Goal: Task Accomplishment & Management: Complete application form

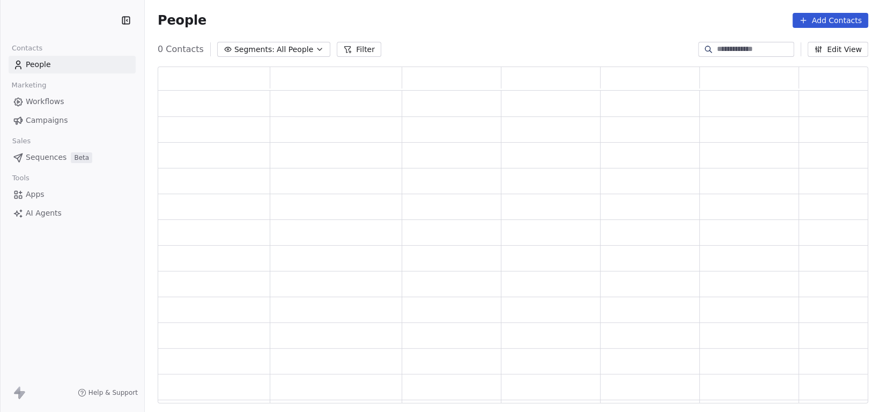
scroll to position [328, 702]
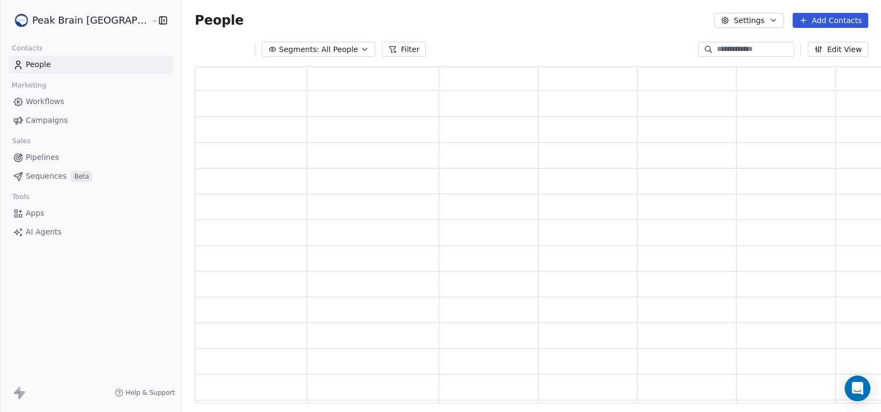
click at [54, 102] on span "Workflows" at bounding box center [45, 101] width 39 height 11
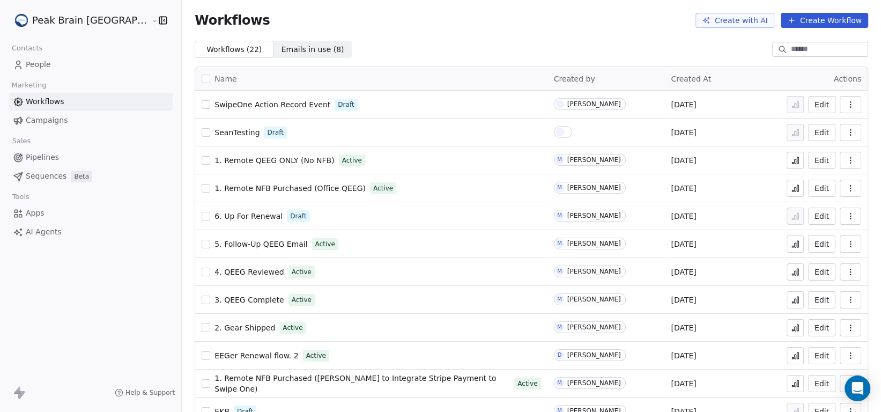
click at [28, 156] on span "Pipelines" at bounding box center [42, 157] width 33 height 11
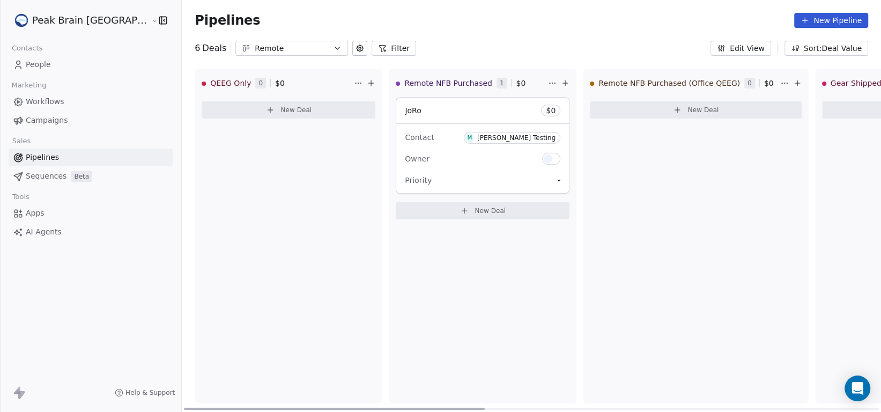
click at [475, 213] on span "New Deal" at bounding box center [490, 210] width 31 height 9
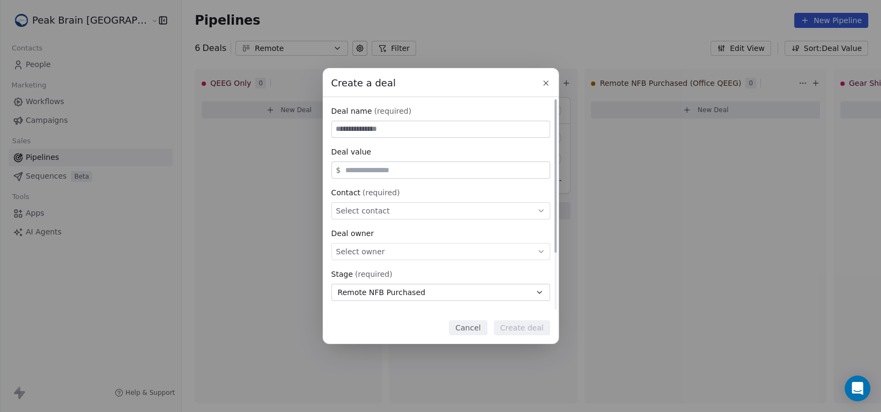
paste input "**********"
type input "**********"
click at [420, 175] on div "$" at bounding box center [440, 169] width 219 height 17
click at [447, 162] on div "$" at bounding box center [440, 169] width 219 height 17
click at [448, 168] on input "text" at bounding box center [445, 170] width 204 height 8
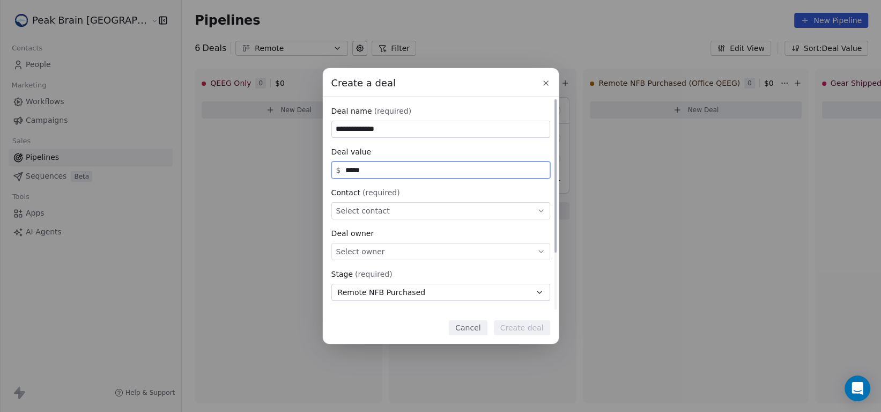
type input "*****"
click at [420, 209] on div "Select contact" at bounding box center [440, 210] width 219 height 17
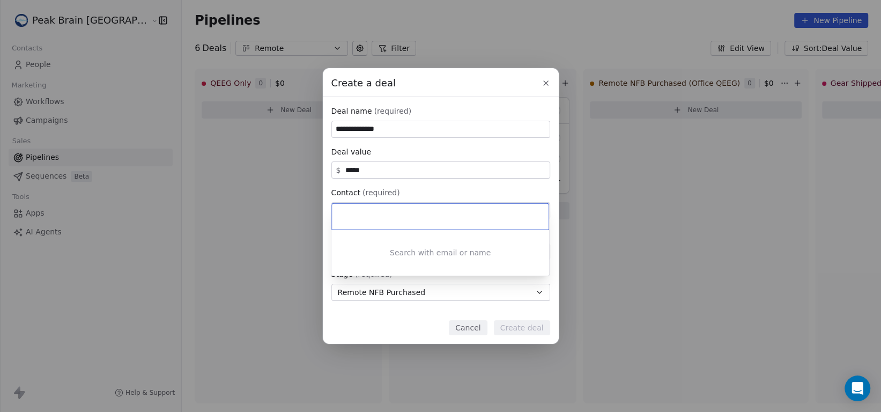
type input "**********"
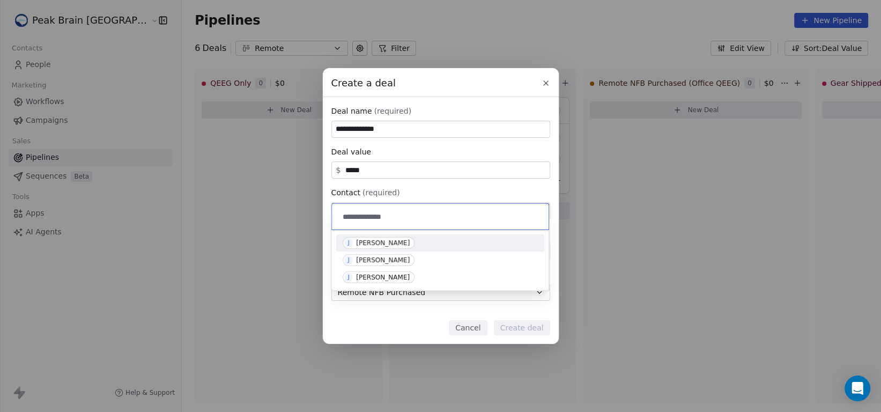
click at [403, 243] on div "[PERSON_NAME]" at bounding box center [383, 243] width 54 height 8
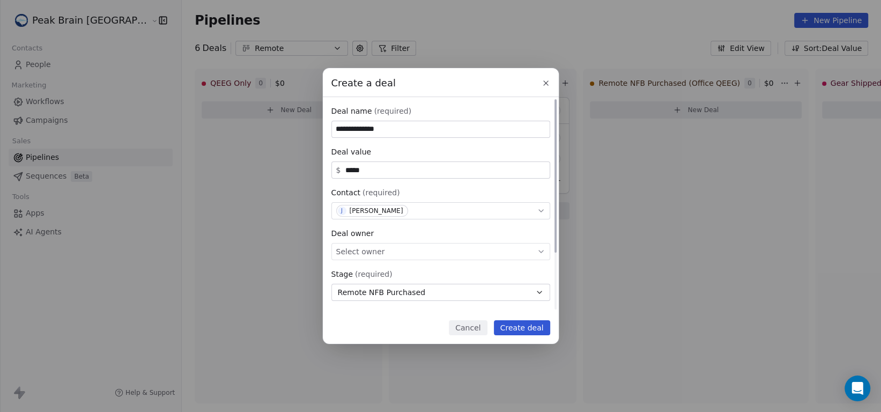
click at [404, 245] on div "Select owner" at bounding box center [440, 251] width 219 height 17
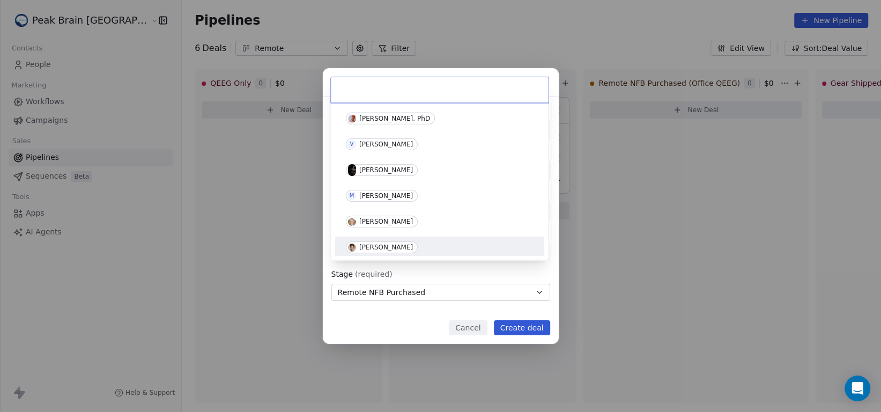
click at [440, 267] on div "**********" at bounding box center [440, 206] width 881 height 276
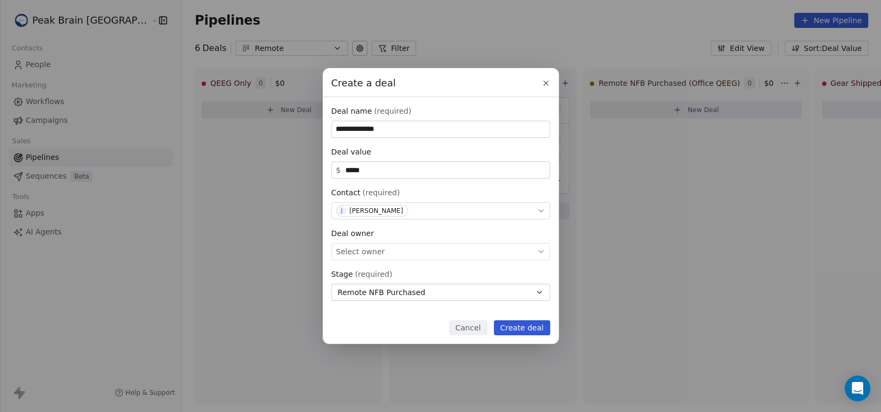
click at [545, 83] on icon at bounding box center [546, 83] width 4 height 4
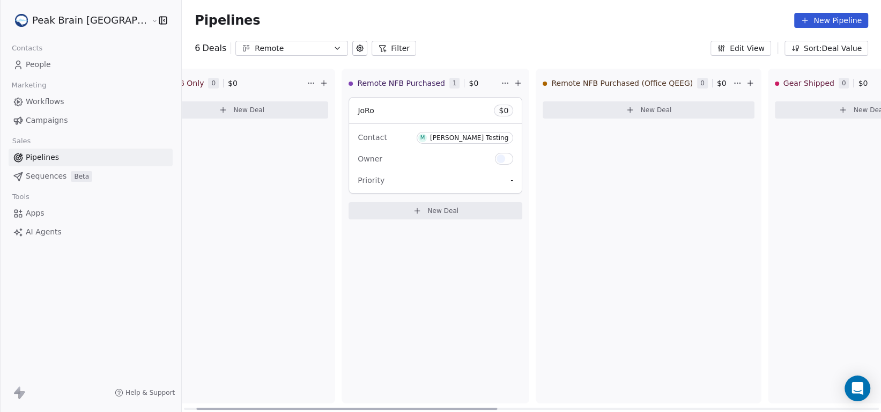
scroll to position [0, 31]
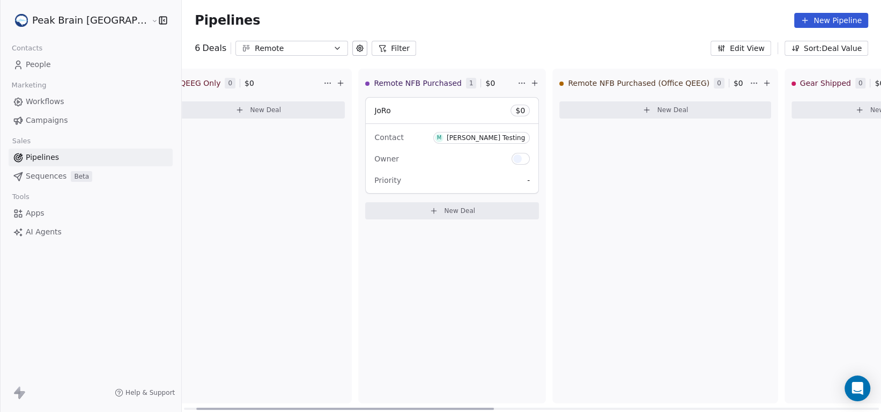
click at [444, 214] on span "New Deal" at bounding box center [459, 210] width 31 height 9
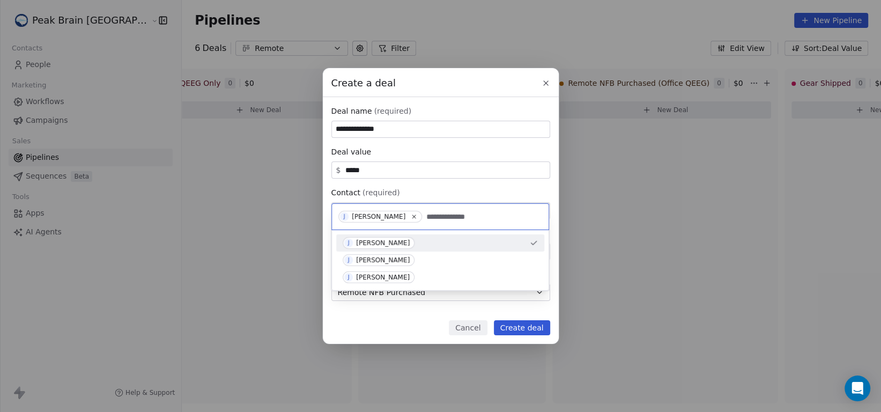
type input "**********"
click at [399, 242] on div "[PERSON_NAME]" at bounding box center [383, 243] width 54 height 8
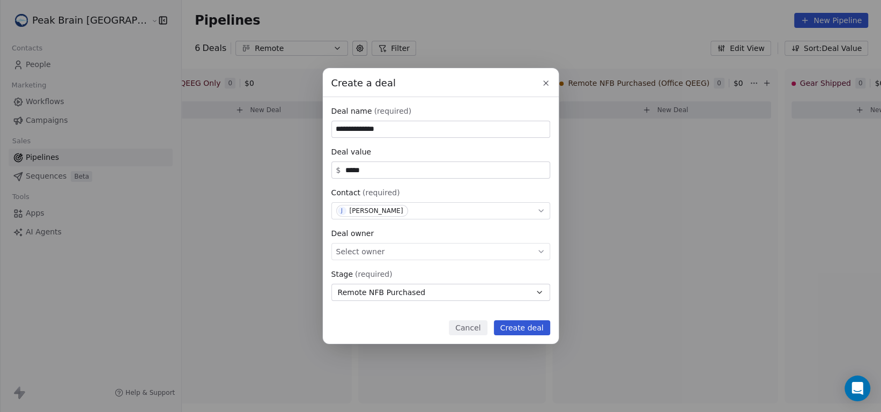
click at [515, 327] on button "Create deal" at bounding box center [522, 327] width 56 height 15
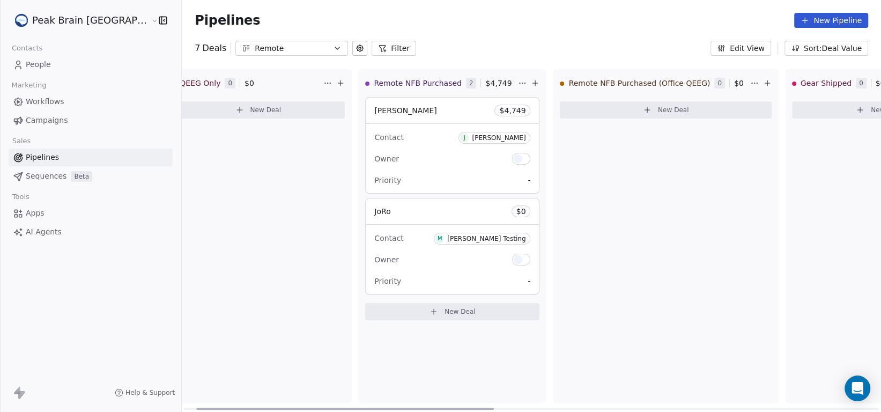
click at [449, 212] on div "JoRo $ 0" at bounding box center [452, 211] width 173 height 26
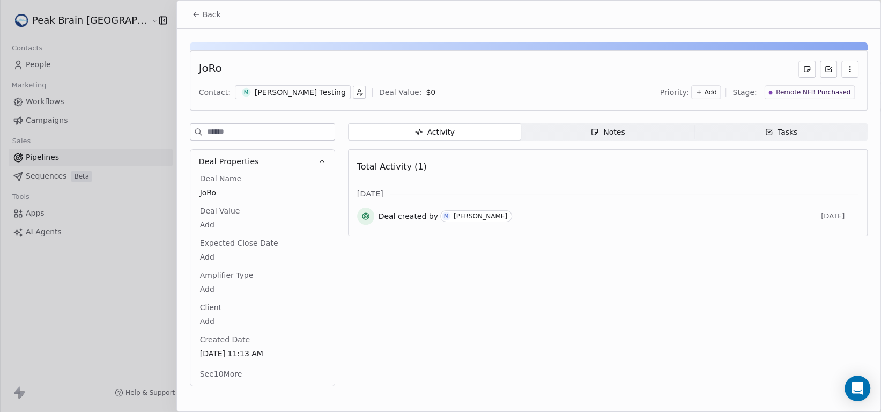
click at [851, 70] on icon "button" at bounding box center [849, 69] width 9 height 9
click at [839, 87] on div "Delete" at bounding box center [818, 92] width 72 height 17
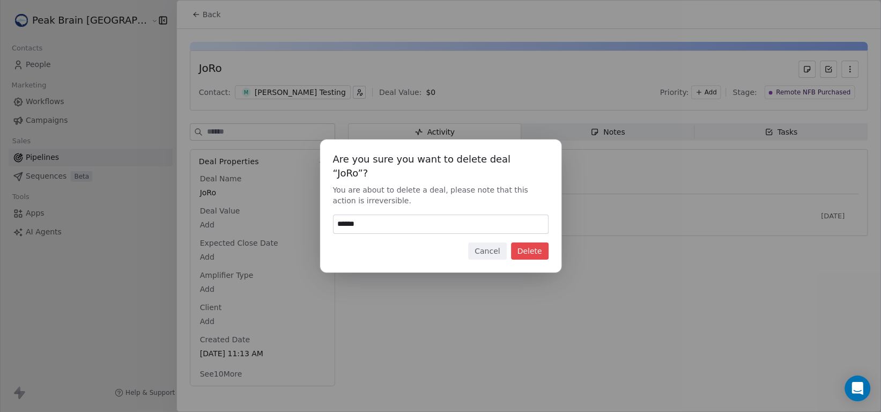
type input "******"
click at [541, 244] on button "Delete" at bounding box center [530, 250] width 38 height 17
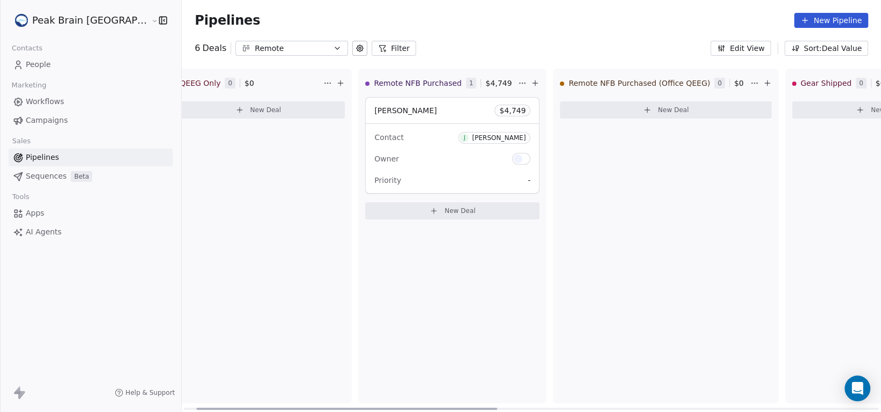
click at [423, 175] on div "Priority -" at bounding box center [452, 180] width 156 height 17
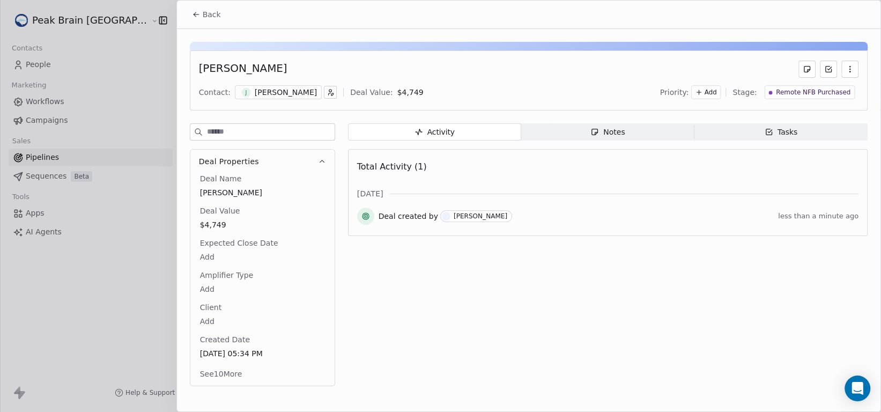
click at [203, 12] on span "Back" at bounding box center [212, 14] width 18 height 11
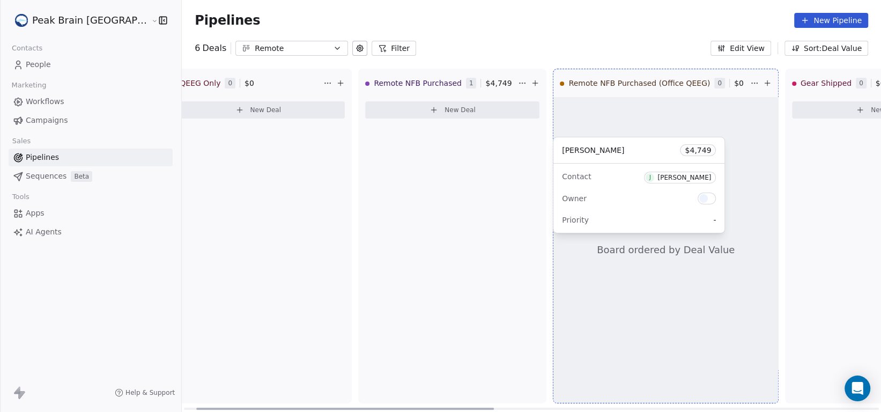
drag, startPoint x: 381, startPoint y: 124, endPoint x: 605, endPoint y: 163, distance: 227.5
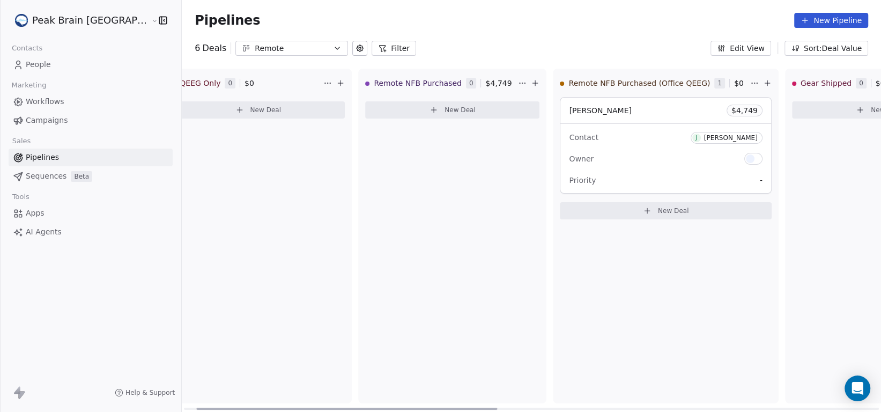
click at [606, 163] on div "Owner" at bounding box center [665, 158] width 193 height 17
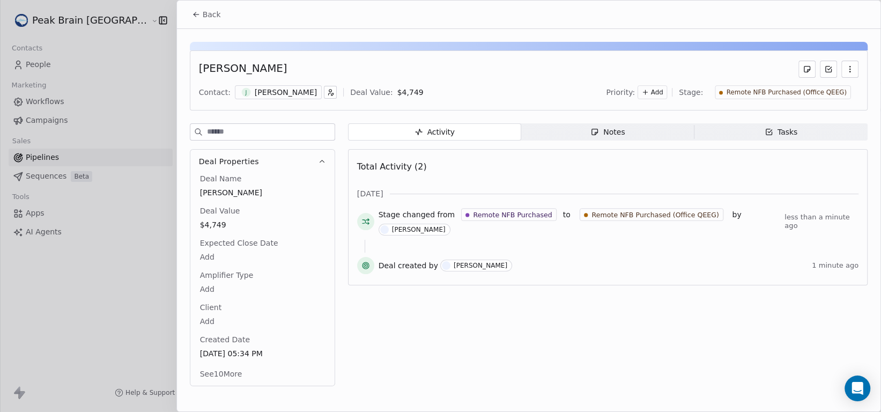
click at [602, 127] on div "Notes" at bounding box center [607, 132] width 34 height 11
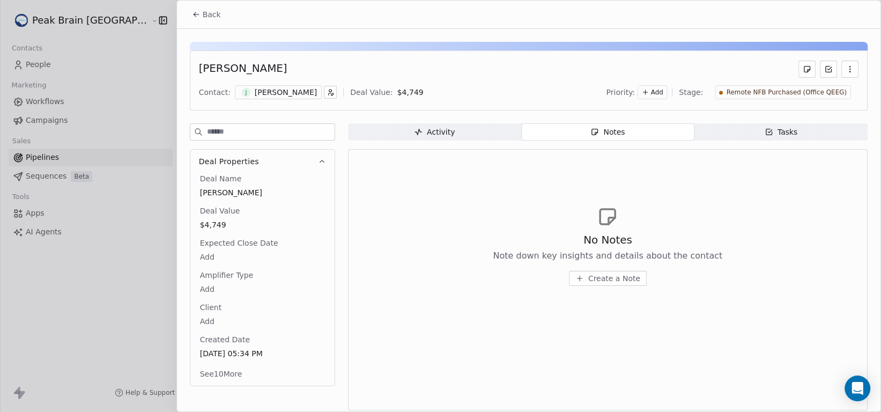
click at [748, 130] on span "Tasks Tasks" at bounding box center [780, 131] width 173 height 17
click at [209, 20] on button "Back" at bounding box center [206, 14] width 42 height 19
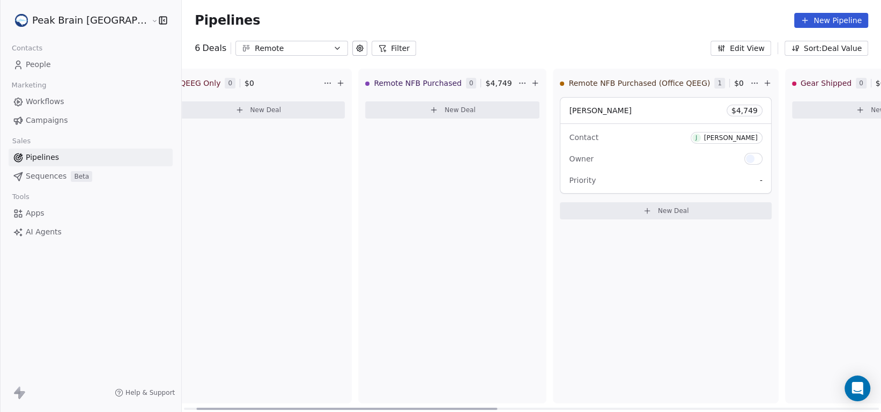
click at [583, 160] on div "Owner" at bounding box center [665, 158] width 193 height 17
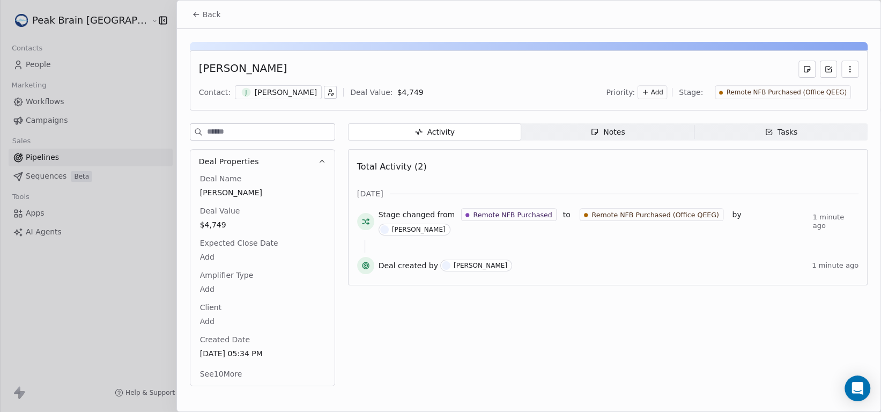
click at [204, 13] on span "Back" at bounding box center [212, 14] width 18 height 11
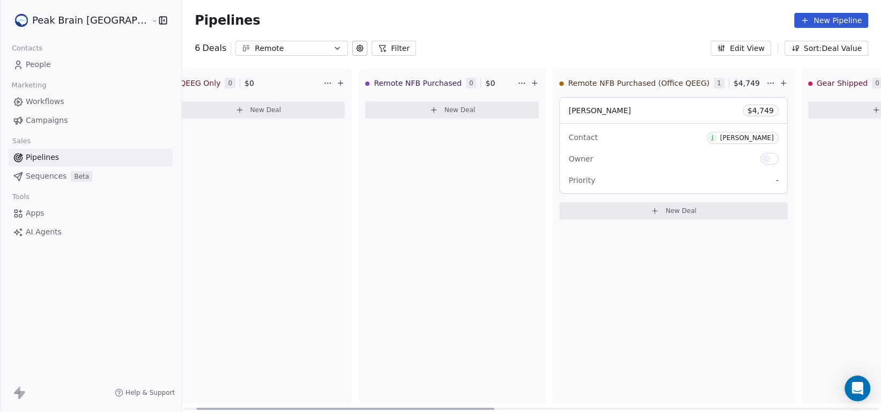
click at [586, 137] on div "Contact [PERSON_NAME]" at bounding box center [673, 137] width 210 height 18
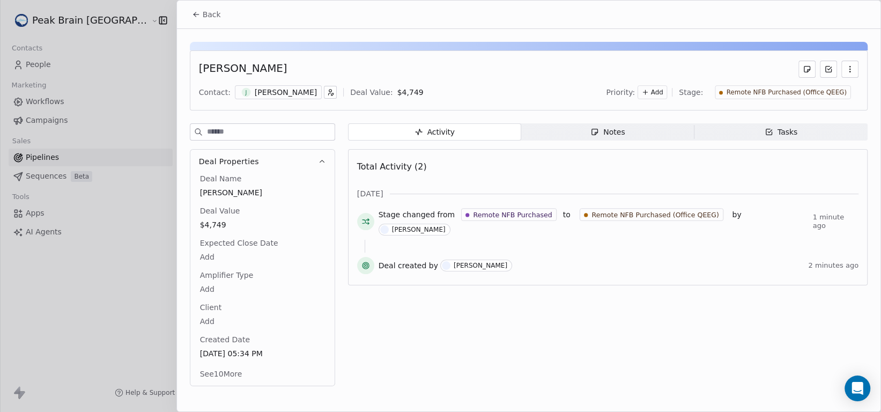
click at [847, 68] on icon "button" at bounding box center [849, 69] width 9 height 9
click at [495, 75] on div "[PERSON_NAME]" at bounding box center [528, 69] width 659 height 17
click at [197, 15] on icon at bounding box center [196, 14] width 9 height 9
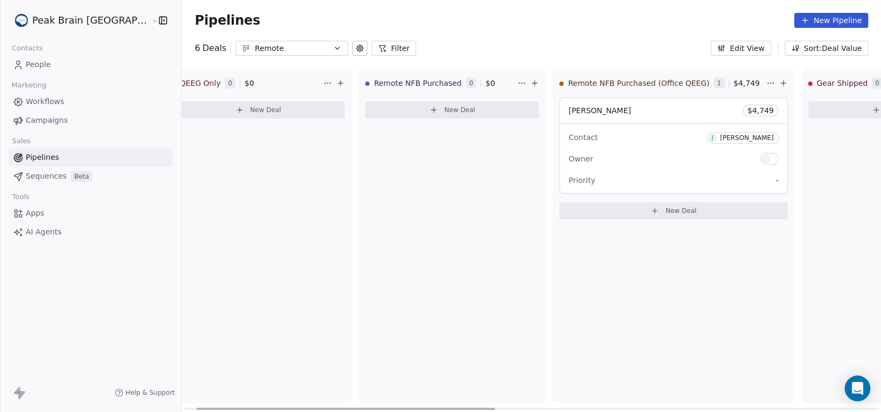
click at [762, 161] on div at bounding box center [766, 158] width 9 height 9
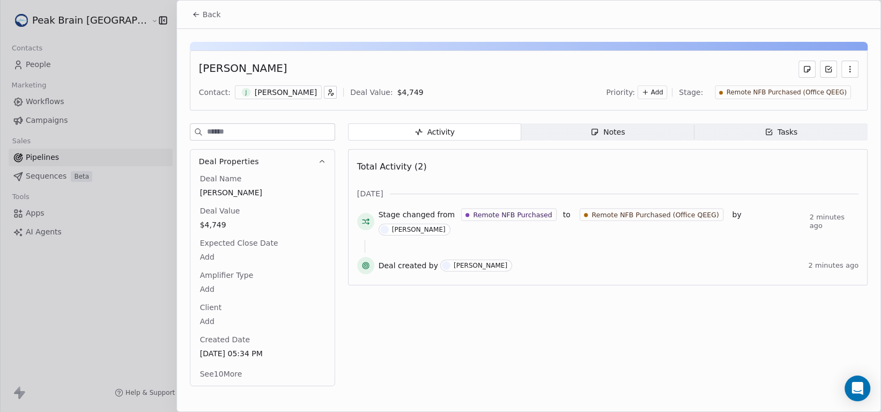
click at [211, 17] on span "Back" at bounding box center [212, 14] width 18 height 11
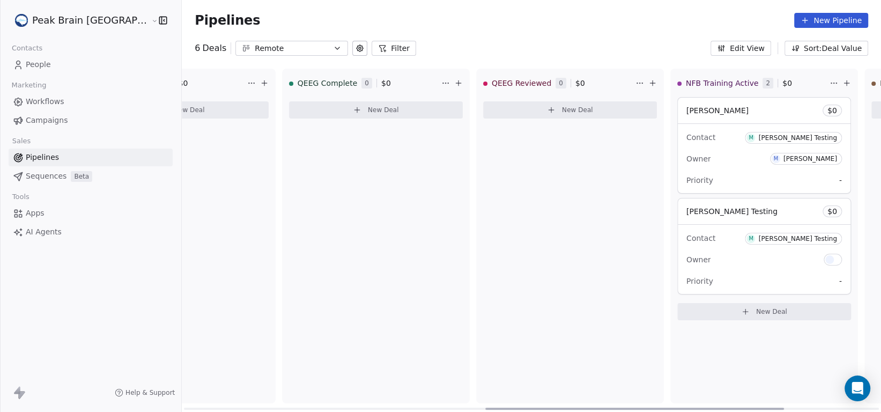
scroll to position [0, 744]
click at [686, 230] on div "Contact M [PERSON_NAME] Testing" at bounding box center [763, 238] width 155 height 18
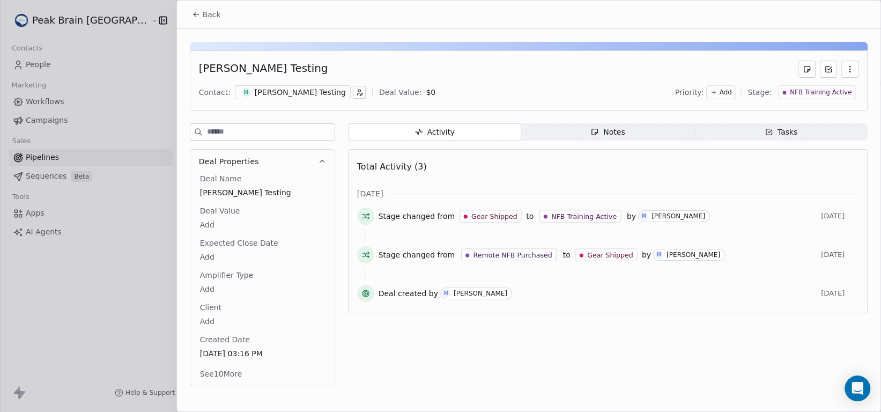
click at [194, 14] on icon at bounding box center [195, 13] width 2 height 2
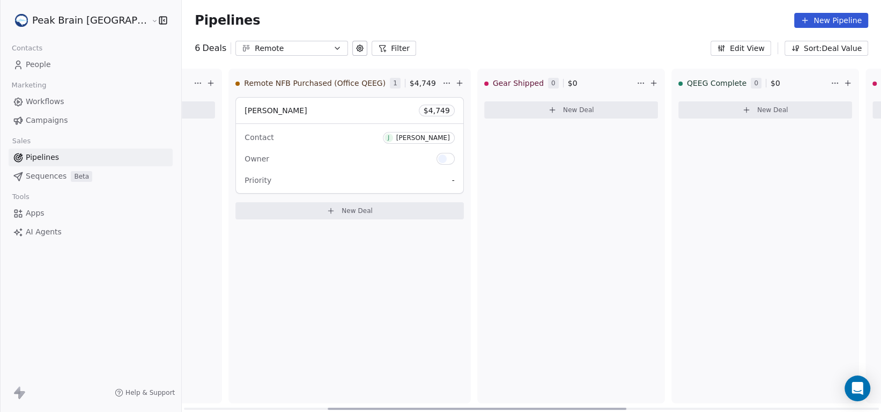
scroll to position [0, 355]
click at [333, 134] on div "Contact [PERSON_NAME]" at bounding box center [349, 137] width 210 height 18
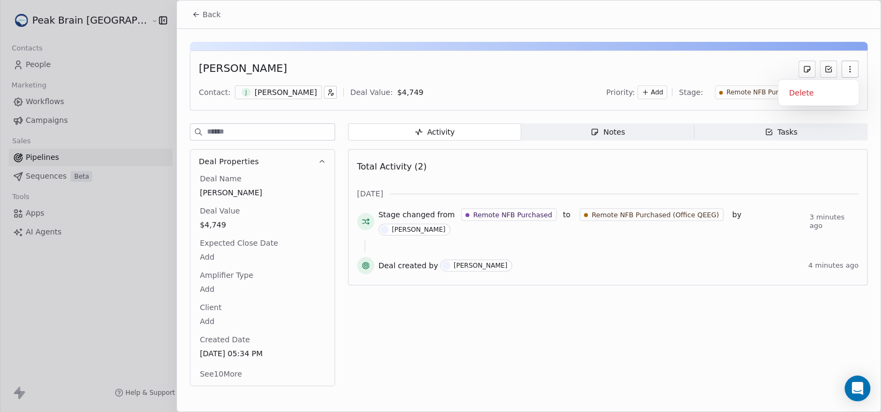
click at [848, 68] on icon "button" at bounding box center [849, 69] width 9 height 9
click at [832, 66] on icon at bounding box center [828, 69] width 9 height 9
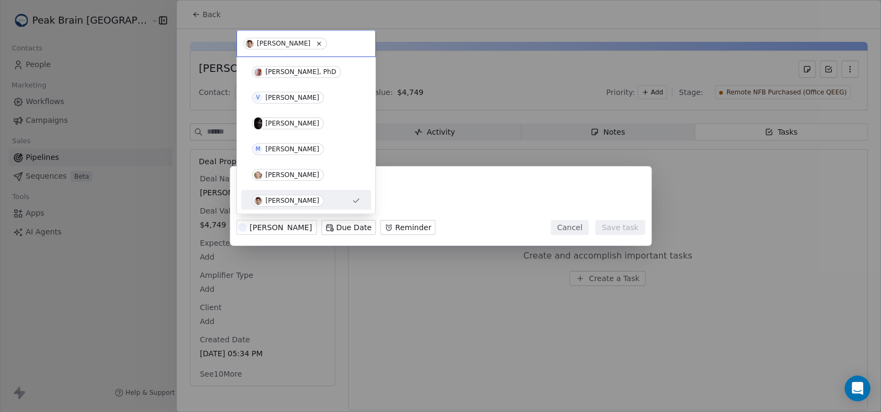
scroll to position [2, 0]
click at [491, 221] on div "[PERSON_NAME] Due Date Reminder Cancel Save task" at bounding box center [440, 205] width 881 height 79
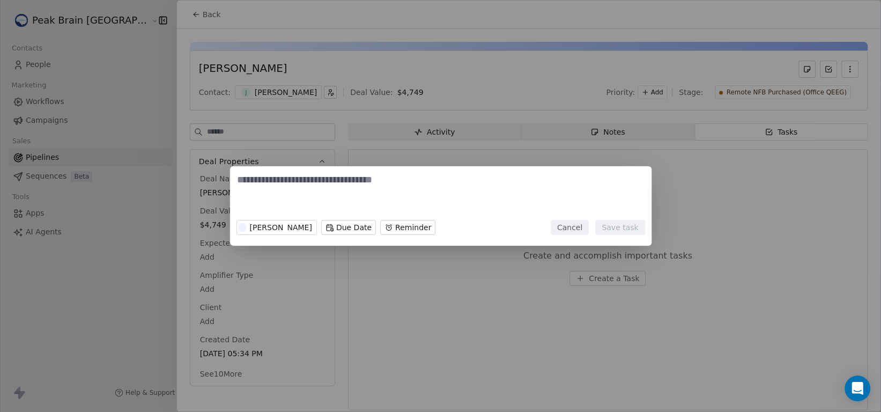
click at [584, 224] on button "Cancel" at bounding box center [569, 227] width 38 height 15
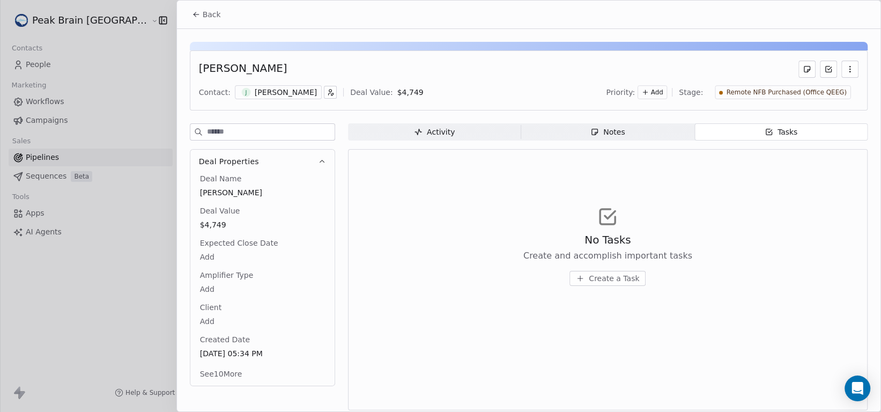
scroll to position [5, 0]
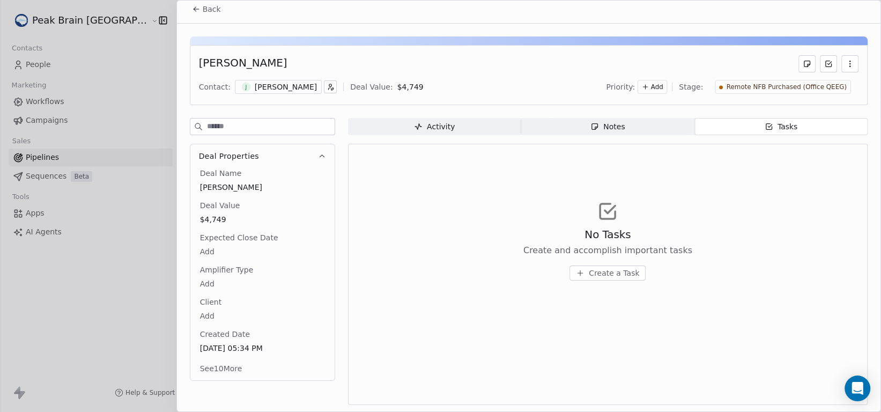
click at [152, 186] on div at bounding box center [440, 206] width 881 height 412
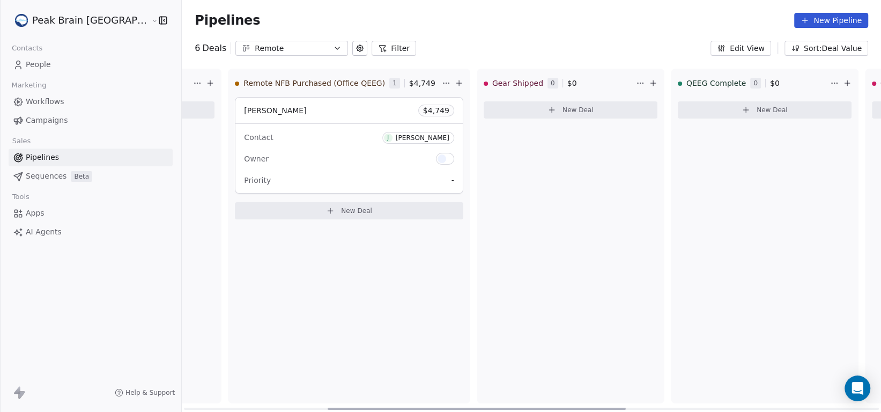
click at [272, 158] on div "Owner" at bounding box center [349, 158] width 210 height 17
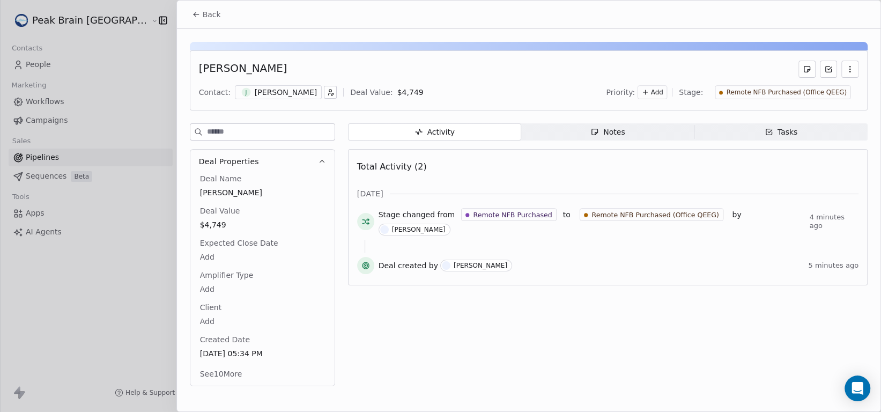
click at [145, 145] on div at bounding box center [440, 206] width 881 height 412
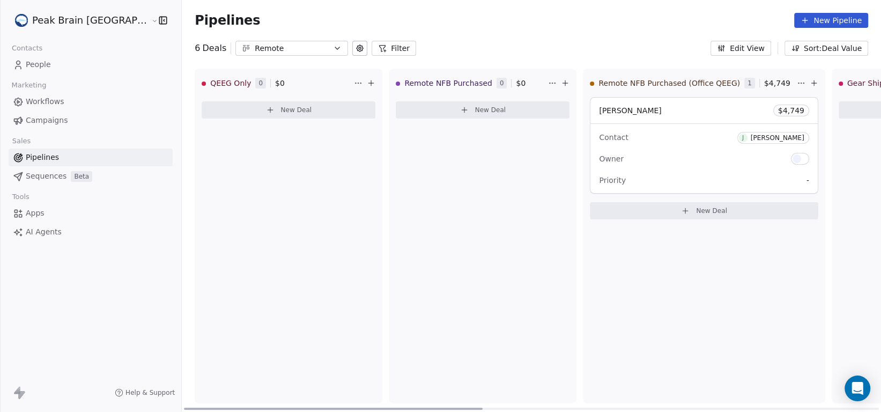
click at [647, 78] on span "Remote NFB Purchased (Office QEEG)" at bounding box center [669, 83] width 142 height 11
click at [747, 80] on html "Peak Brain [GEOGRAPHIC_DATA] Contacts People Marketing Workflows Campaigns Sale…" at bounding box center [440, 206] width 881 height 412
click at [638, 83] on html "Peak Brain [GEOGRAPHIC_DATA] Contacts People Marketing Workflows Campaigns Sale…" at bounding box center [440, 206] width 881 height 412
click at [634, 134] on div "Contact [PERSON_NAME]" at bounding box center [704, 137] width 210 height 18
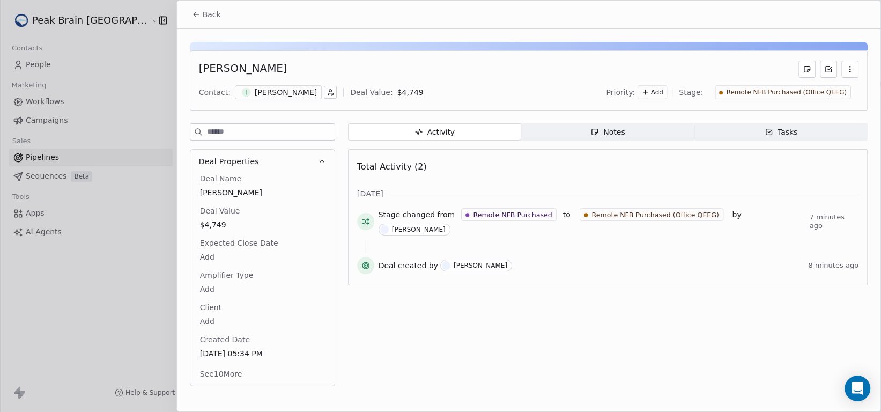
click at [326, 93] on icon "button" at bounding box center [330, 92] width 8 height 8
click at [272, 101] on html "Peak Brain [GEOGRAPHIC_DATA] Contacts People Marketing Workflows Campaigns Sale…" at bounding box center [440, 206] width 881 height 412
click at [203, 19] on span "Back" at bounding box center [212, 14] width 18 height 11
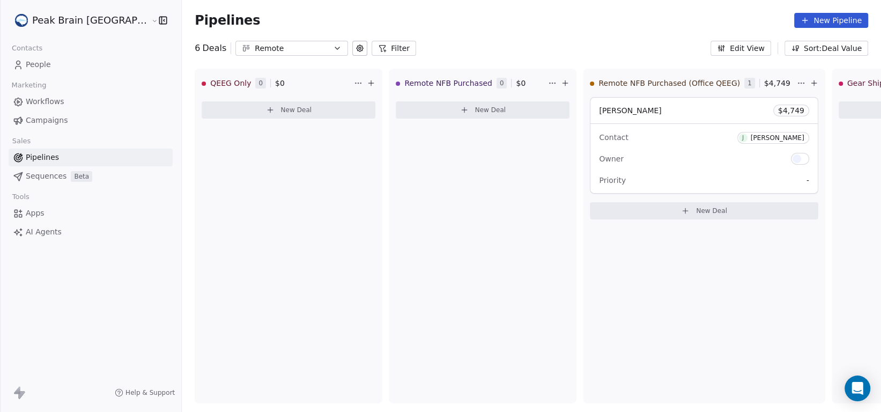
click at [75, 23] on html "Peak Brain [GEOGRAPHIC_DATA] Contacts People Marketing Workflows Campaigns Sale…" at bounding box center [440, 206] width 881 height 412
click at [740, 50] on html "Peak Brain [GEOGRAPHIC_DATA] Contacts People Marketing Workflows Campaigns Sale…" at bounding box center [440, 206] width 881 height 412
click at [741, 50] on button "Edit View" at bounding box center [740, 48] width 61 height 15
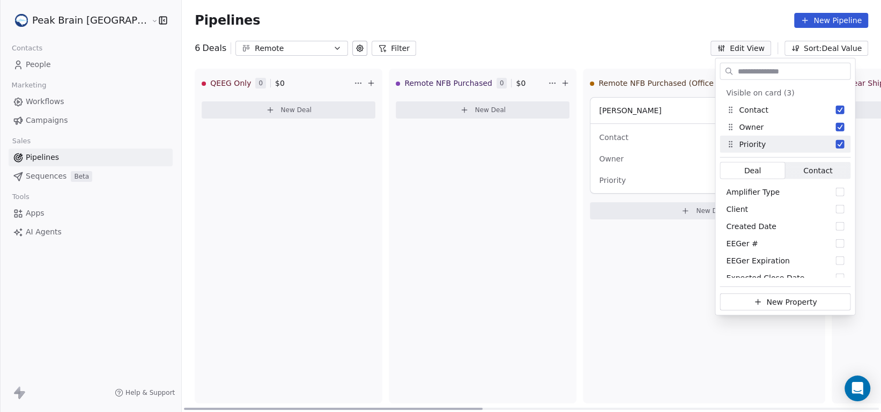
click at [615, 34] on div "Pipelines New Pipeline" at bounding box center [531, 20] width 699 height 41
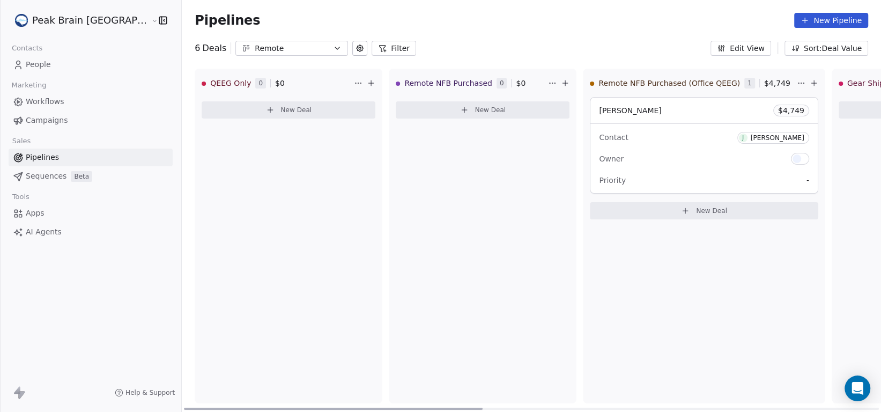
click at [616, 146] on div "Contact [PERSON_NAME] Owner Priority -" at bounding box center [703, 158] width 227 height 69
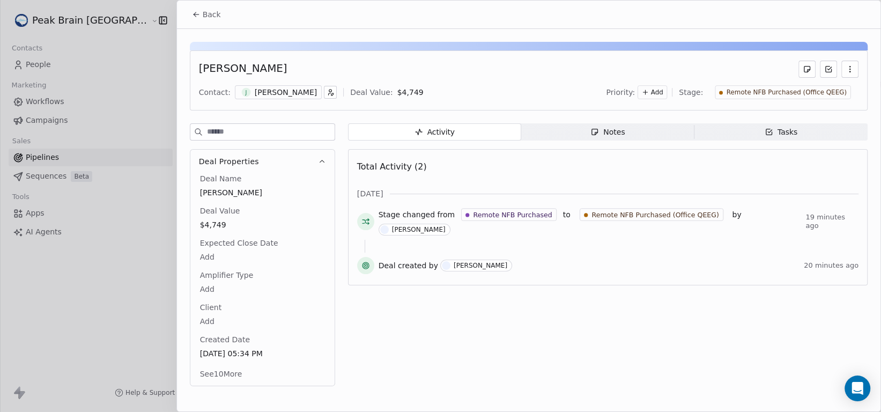
click at [667, 86] on div "Add" at bounding box center [651, 92] width 29 height 14
click at [657, 118] on span "High" at bounding box center [644, 115] width 32 height 11
click at [198, 15] on icon at bounding box center [196, 14] width 9 height 9
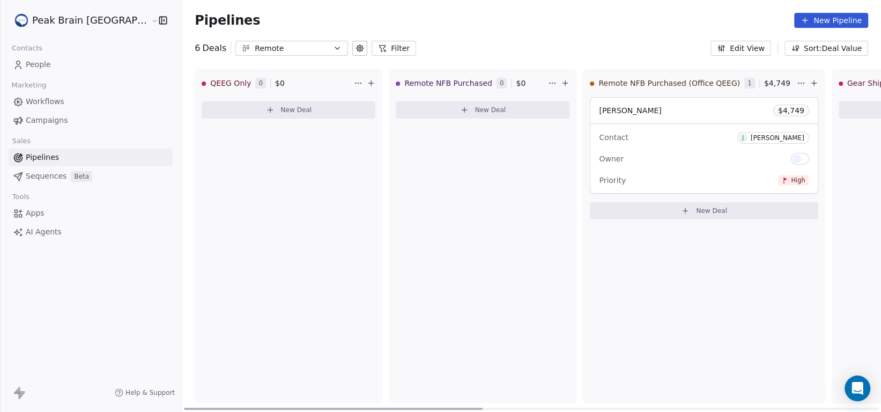
click at [656, 168] on div "Contact [PERSON_NAME] Owner Priority High" at bounding box center [703, 158] width 227 height 69
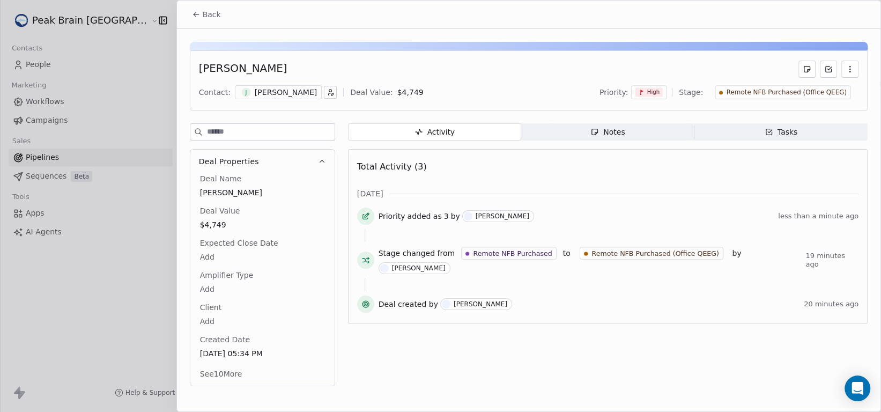
click at [207, 14] on span "Back" at bounding box center [212, 14] width 18 height 11
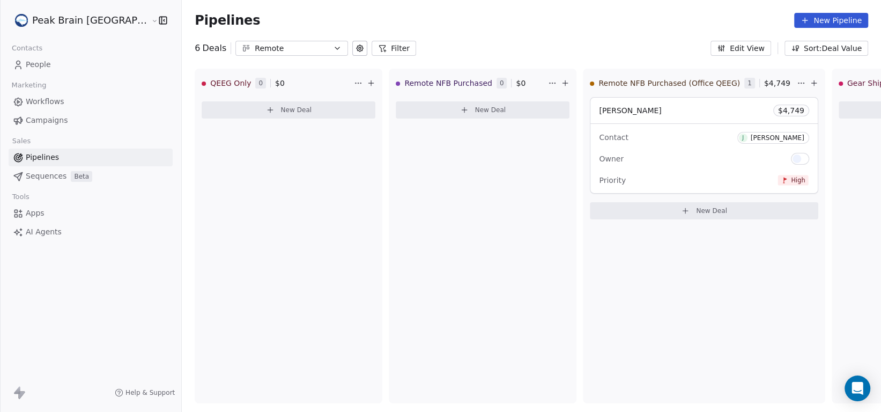
click at [38, 65] on span "People" at bounding box center [38, 64] width 25 height 11
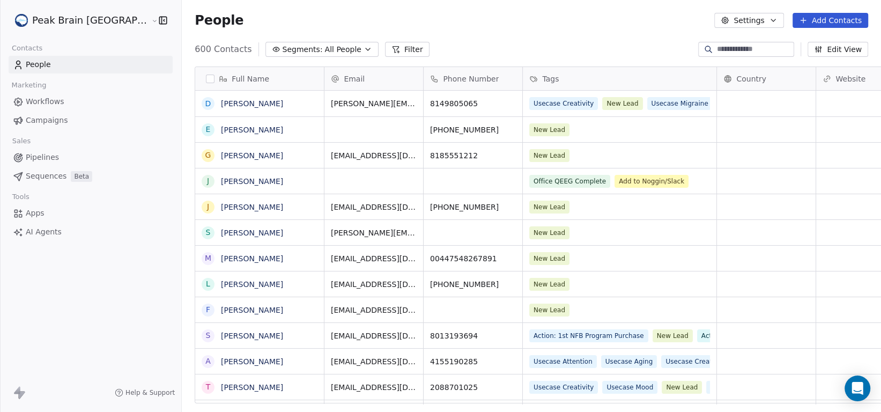
scroll to position [354, 727]
click at [223, 178] on link "[PERSON_NAME]" at bounding box center [252, 181] width 62 height 9
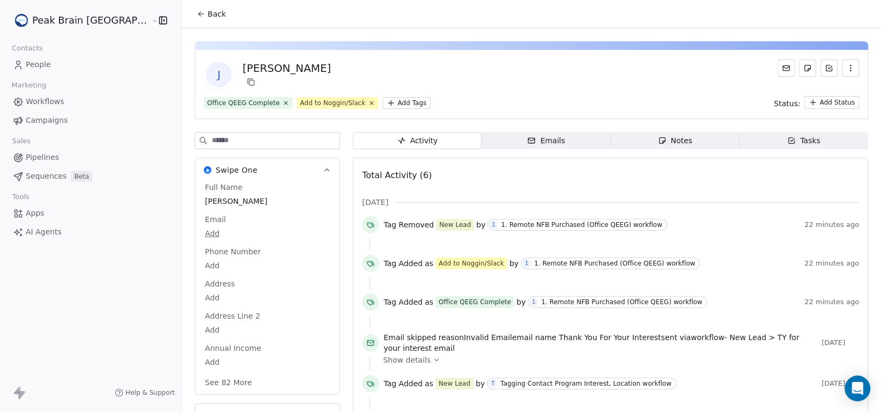
click at [527, 136] on div "Emails" at bounding box center [546, 140] width 38 height 11
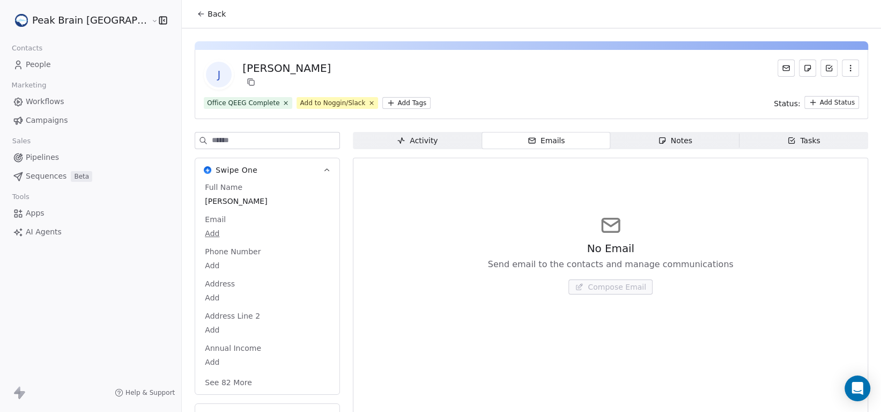
scroll to position [24, 0]
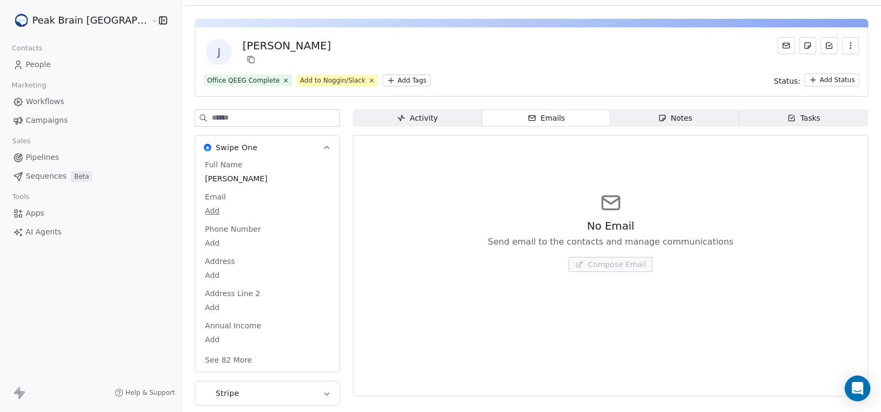
click at [41, 158] on span "Pipelines" at bounding box center [42, 157] width 33 height 11
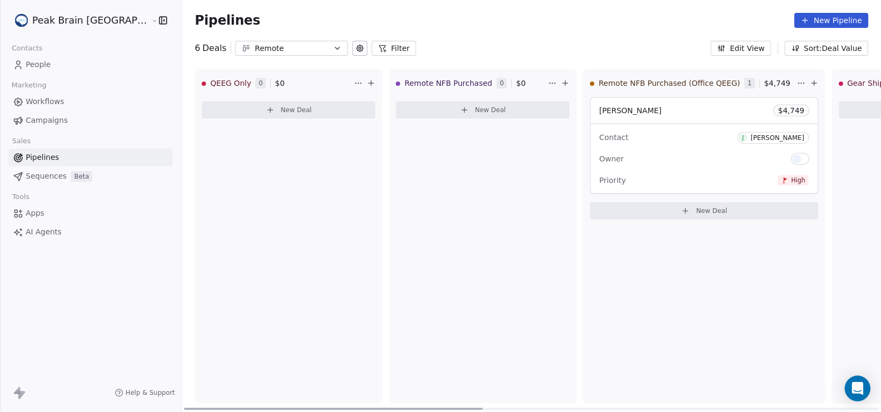
click at [660, 142] on div "Contact [PERSON_NAME]" at bounding box center [704, 137] width 210 height 18
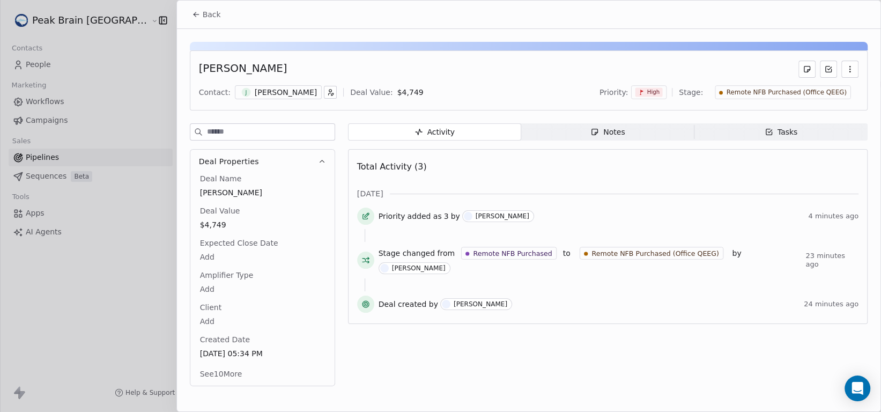
click at [853, 70] on icon "button" at bounding box center [849, 69] width 9 height 9
click at [840, 92] on div "Delete" at bounding box center [818, 92] width 72 height 17
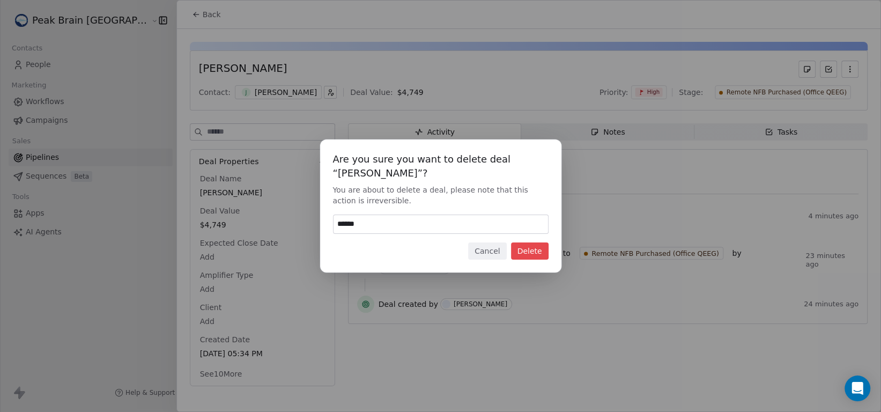
type input "******"
click at [534, 246] on button "Delete" at bounding box center [530, 250] width 38 height 17
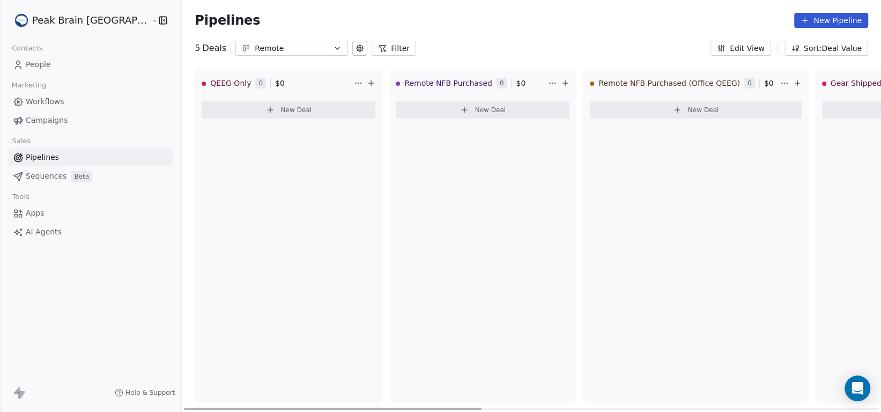
click at [688, 110] on span "New Deal" at bounding box center [703, 110] width 31 height 9
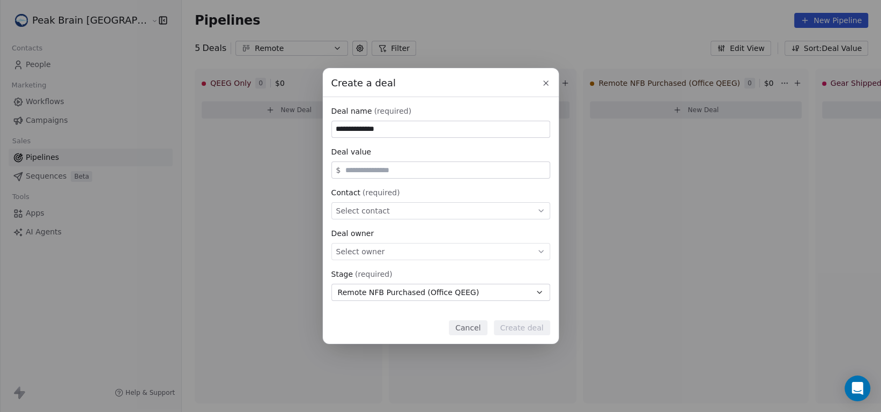
type input "**********"
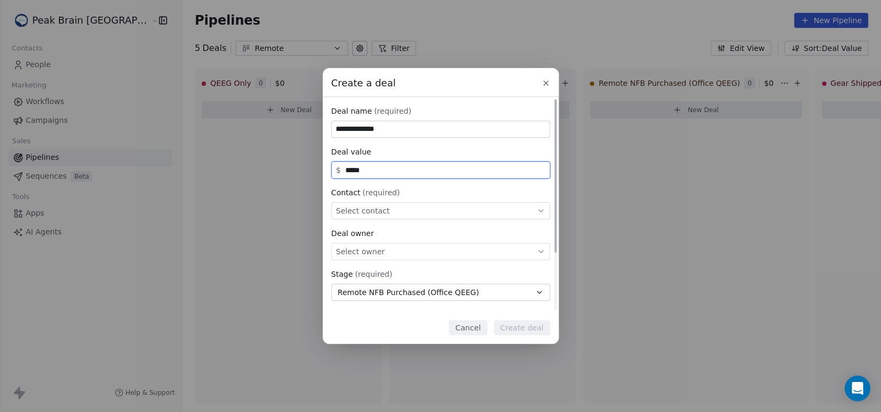
type input "*****"
click at [447, 205] on div "Select contact" at bounding box center [440, 210] width 219 height 17
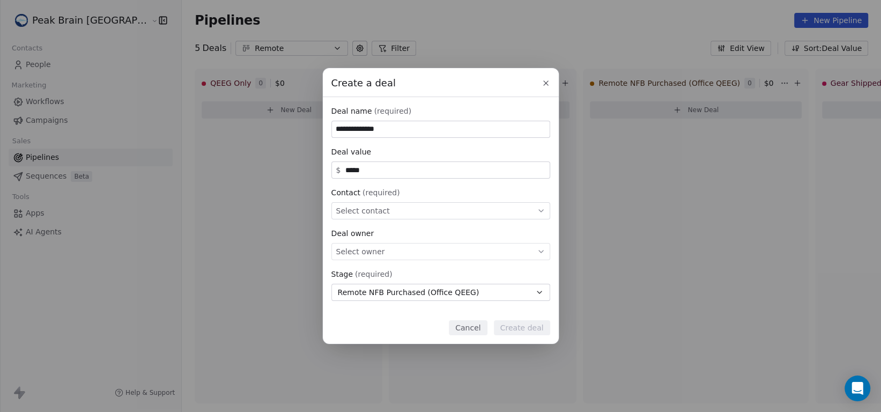
click at [456, 189] on div "**********" at bounding box center [440, 206] width 881 height 276
click at [545, 78] on button at bounding box center [545, 83] width 13 height 13
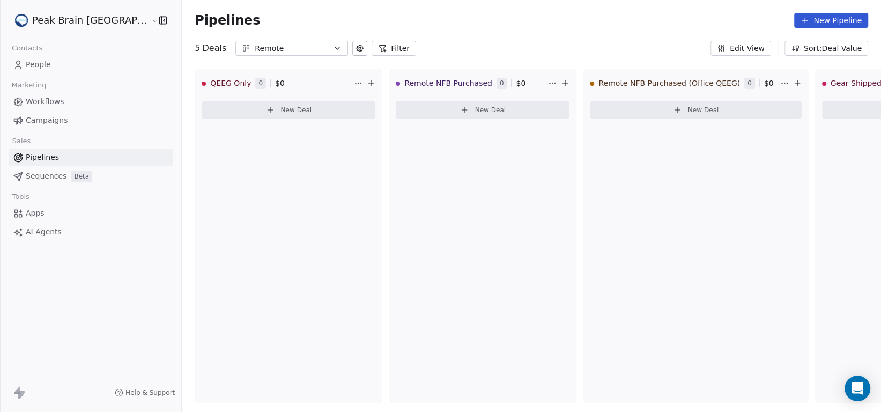
click at [55, 64] on link "People" at bounding box center [91, 65] width 164 height 18
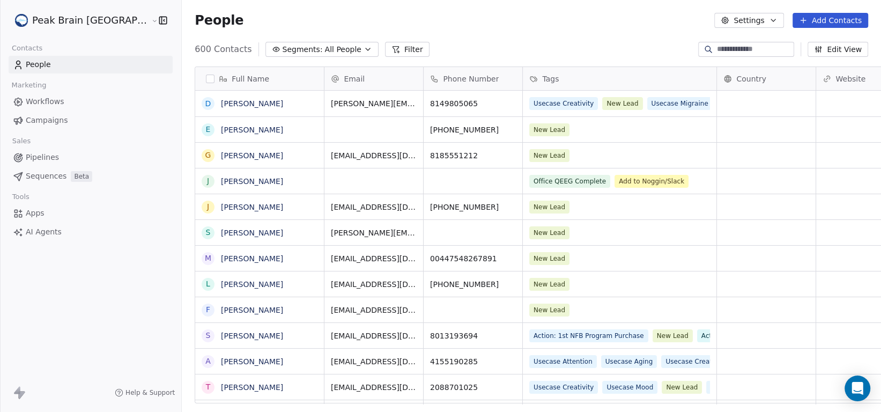
scroll to position [354, 727]
click at [221, 177] on link "[PERSON_NAME]" at bounding box center [252, 181] width 62 height 9
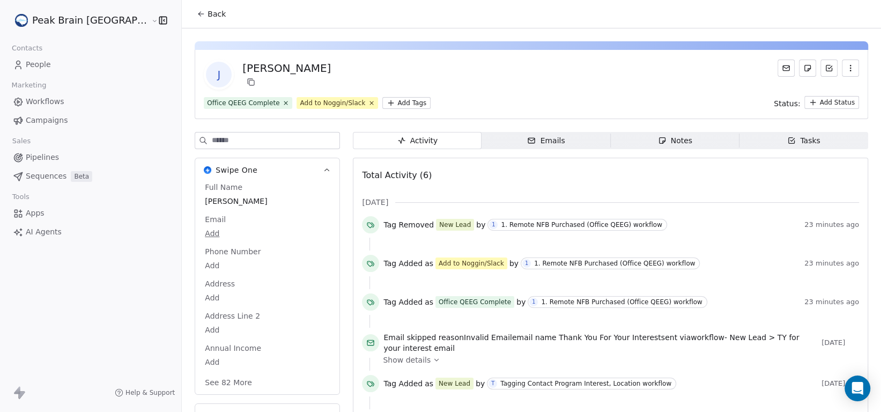
click at [180, 229] on html "Peak Brain [GEOGRAPHIC_DATA] Contacts People Marketing Workflows Campaigns Sale…" at bounding box center [440, 206] width 881 height 412
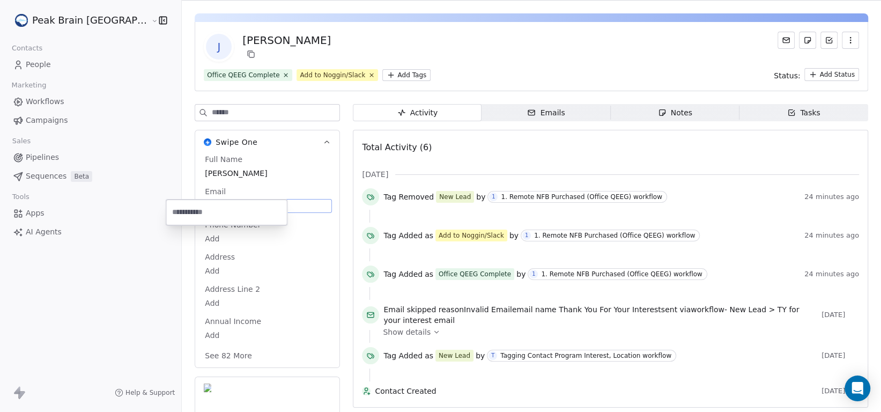
click at [240, 205] on input "email" at bounding box center [226, 212] width 117 height 21
paste input "**********"
type input "**********"
click at [287, 183] on html "Peak Brain [GEOGRAPHIC_DATA] Contacts People Marketing Workflows Campaigns Sale…" at bounding box center [440, 206] width 881 height 412
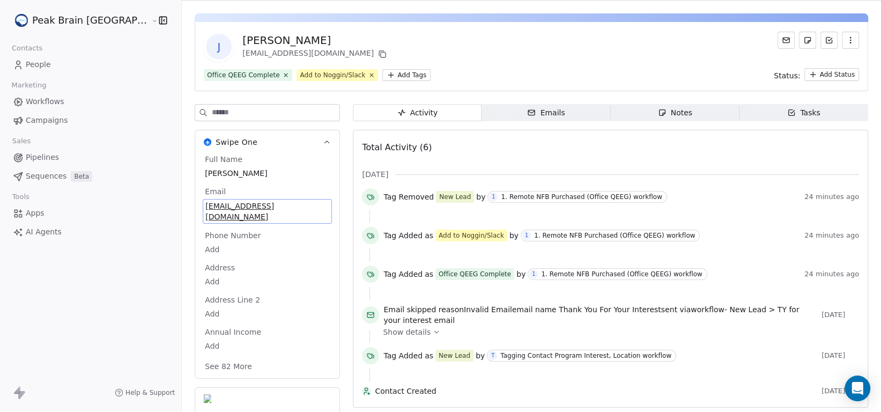
scroll to position [32, 0]
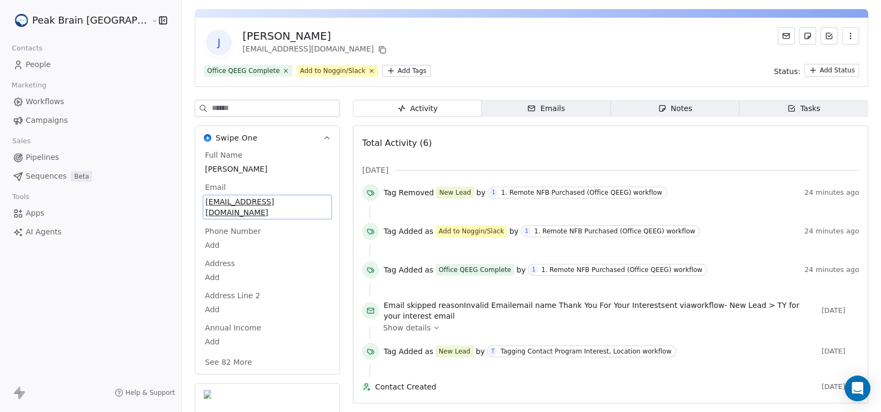
click at [540, 105] on span "Emails Emails" at bounding box center [545, 108] width 129 height 17
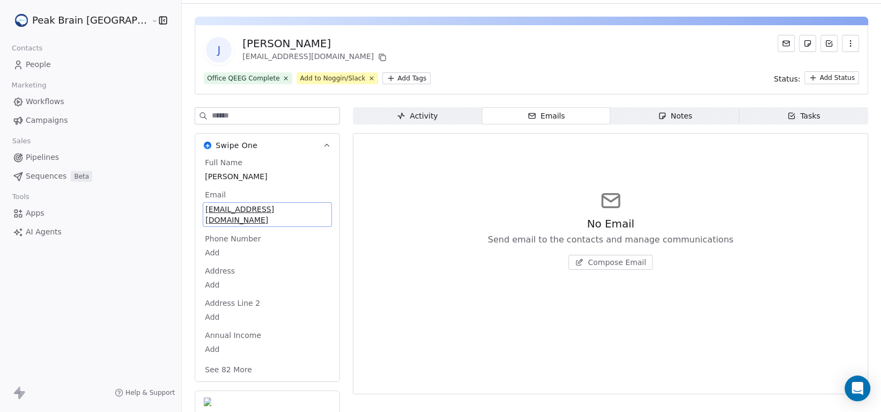
click at [397, 113] on icon "button" at bounding box center [401, 115] width 9 height 9
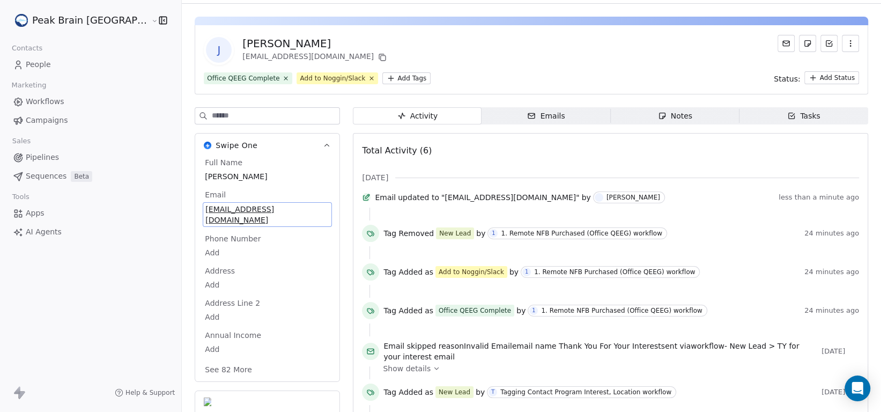
click at [36, 158] on span "Pipelines" at bounding box center [42, 157] width 33 height 11
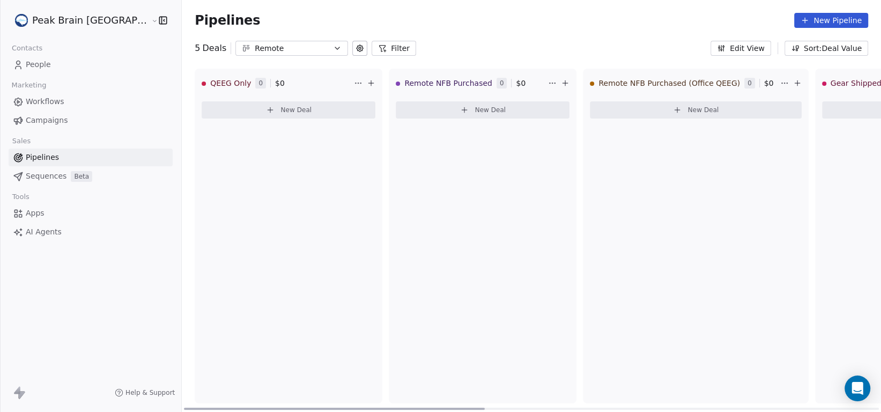
click at [608, 103] on button "New Deal" at bounding box center [695, 109] width 211 height 17
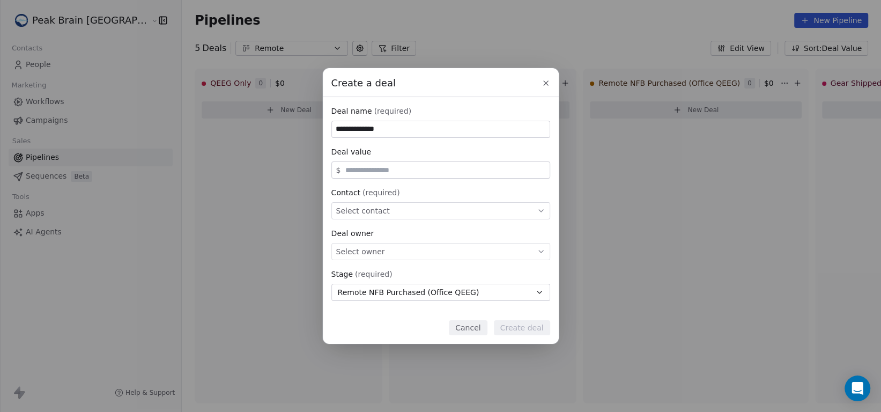
type input "**********"
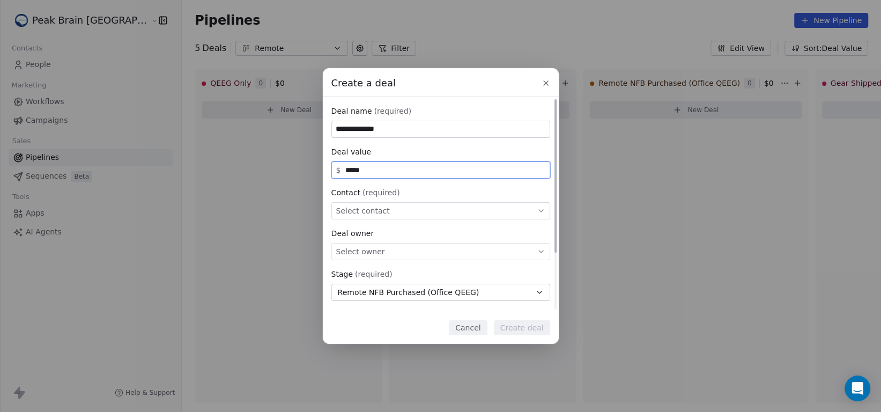
type input "*****"
click at [434, 204] on div "Select contact" at bounding box center [440, 210] width 219 height 17
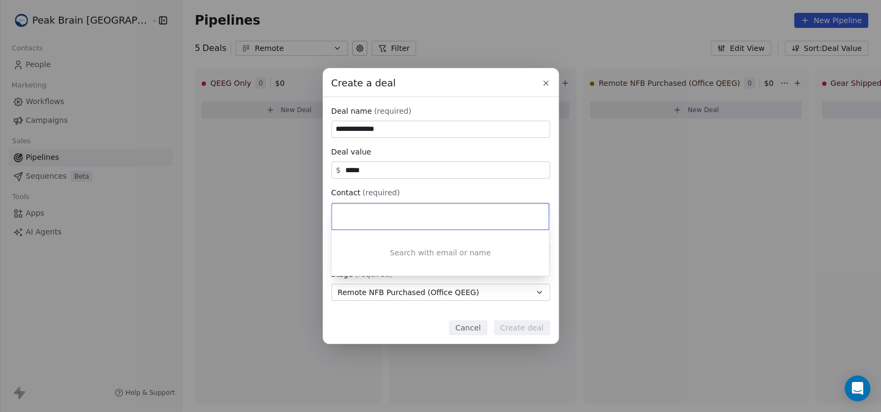
type input "**********"
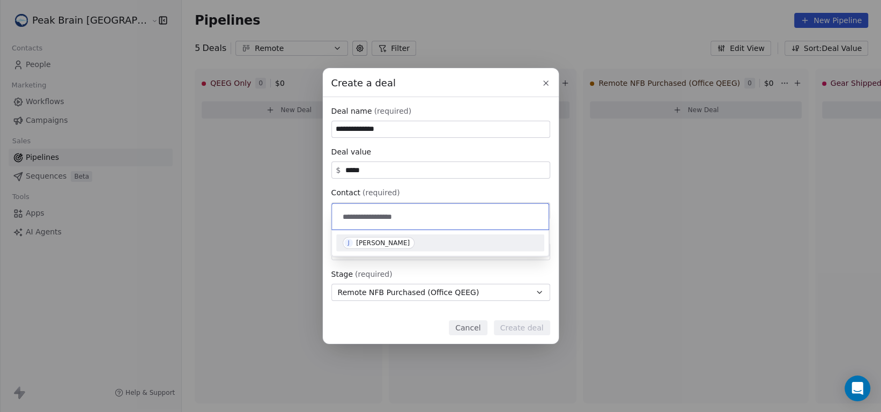
click at [427, 240] on div "J [PERSON_NAME]" at bounding box center [440, 243] width 195 height 12
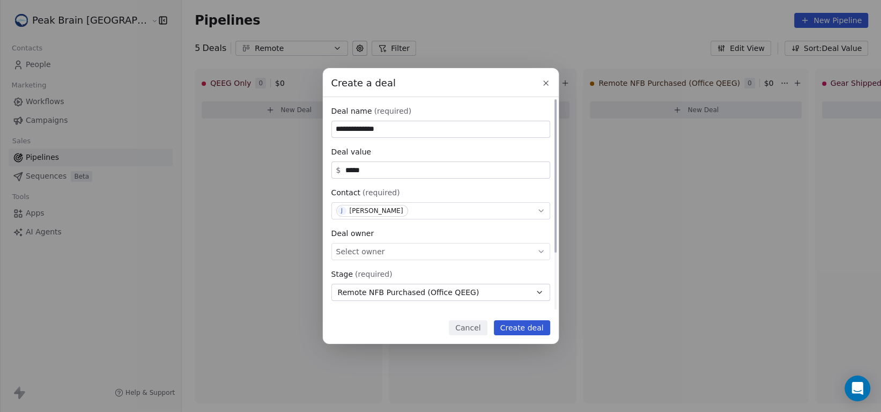
click at [430, 248] on div "Select owner" at bounding box center [440, 251] width 219 height 17
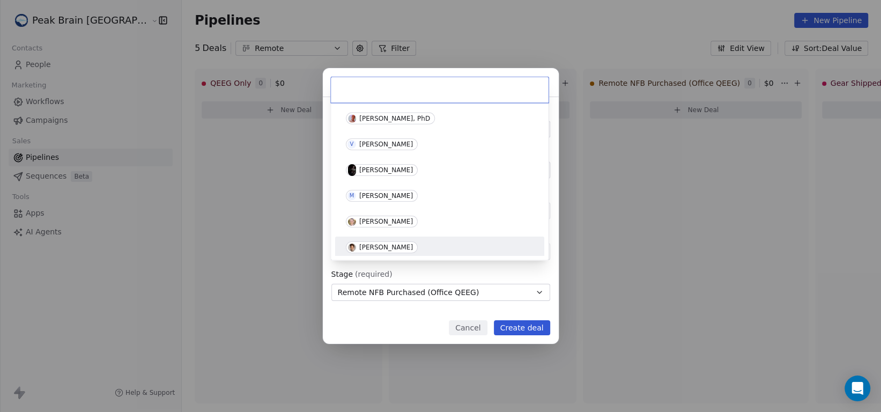
click at [429, 248] on div "[PERSON_NAME]" at bounding box center [440, 247] width 188 height 12
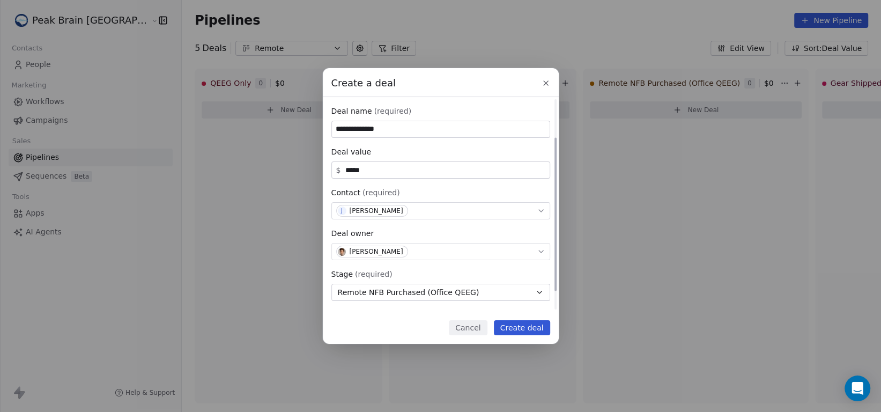
scroll to position [79, 0]
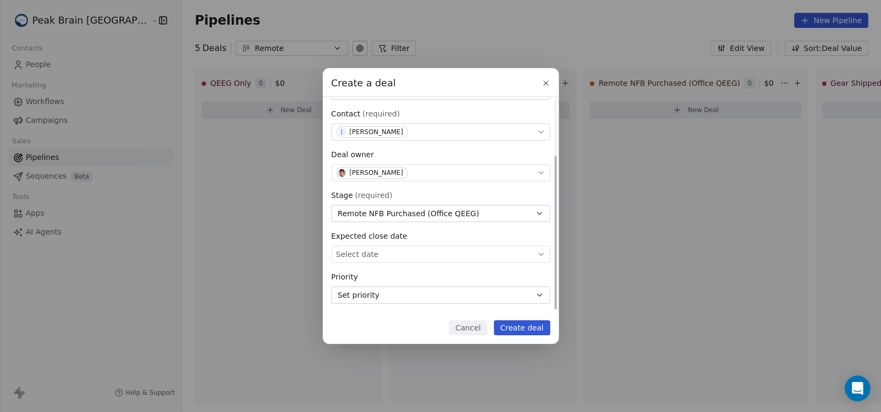
click at [429, 248] on body "**********" at bounding box center [440, 206] width 881 height 412
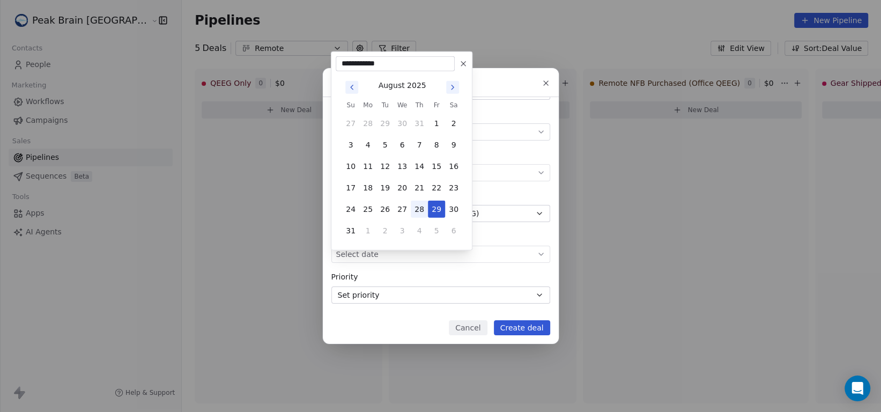
click at [428, 215] on button "28" at bounding box center [419, 208] width 17 height 17
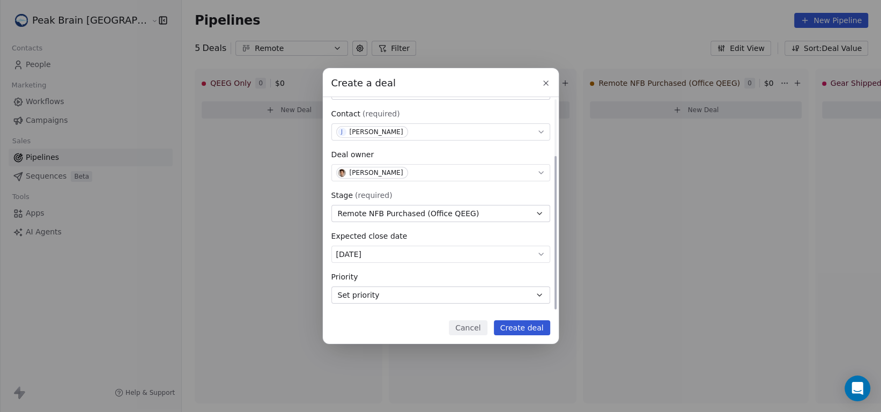
click at [433, 227] on div "**********" at bounding box center [440, 165] width 219 height 277
click at [537, 300] on button "Set priority" at bounding box center [440, 294] width 219 height 17
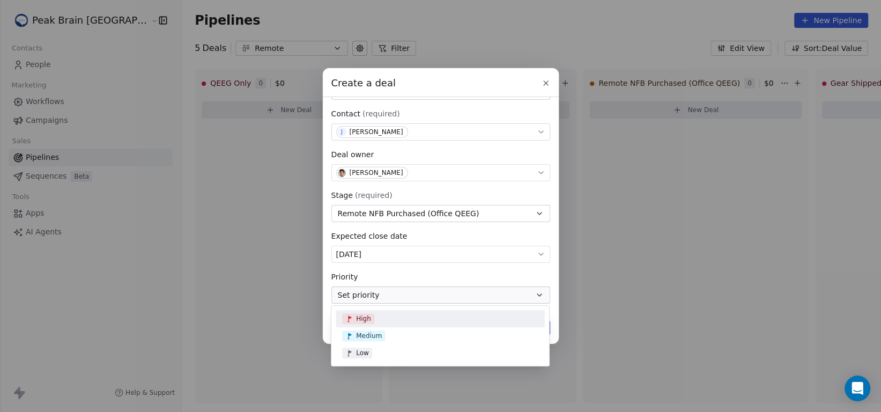
click at [534, 315] on div "High" at bounding box center [440, 318] width 196 height 11
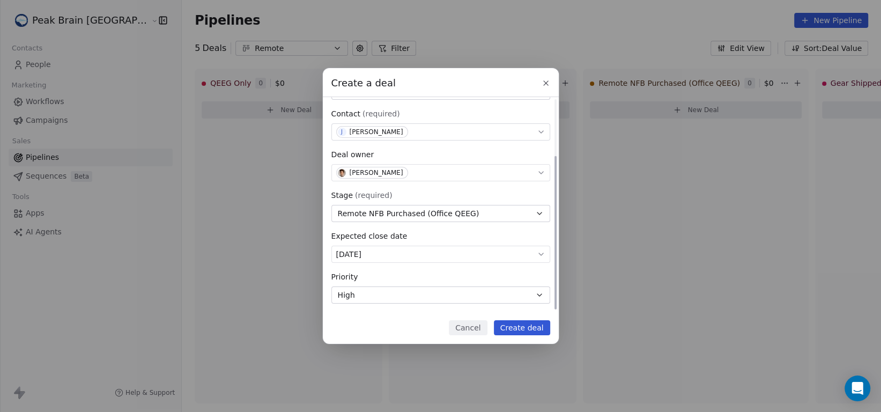
click at [540, 295] on icon "button" at bounding box center [539, 295] width 9 height 9
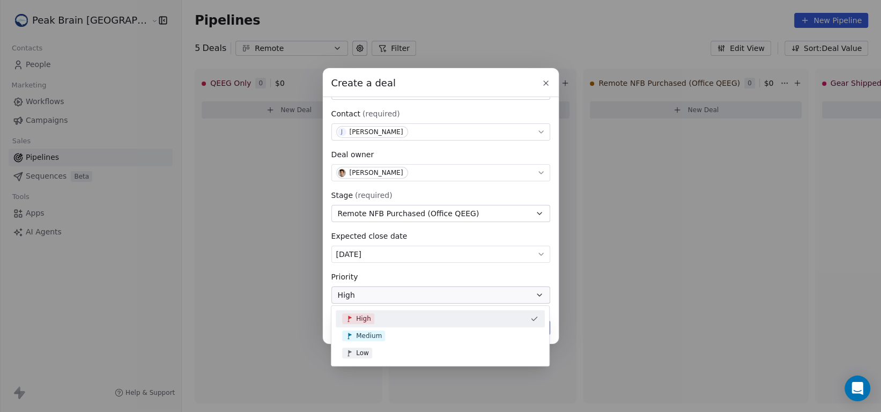
click at [526, 317] on div "High" at bounding box center [440, 318] width 209 height 17
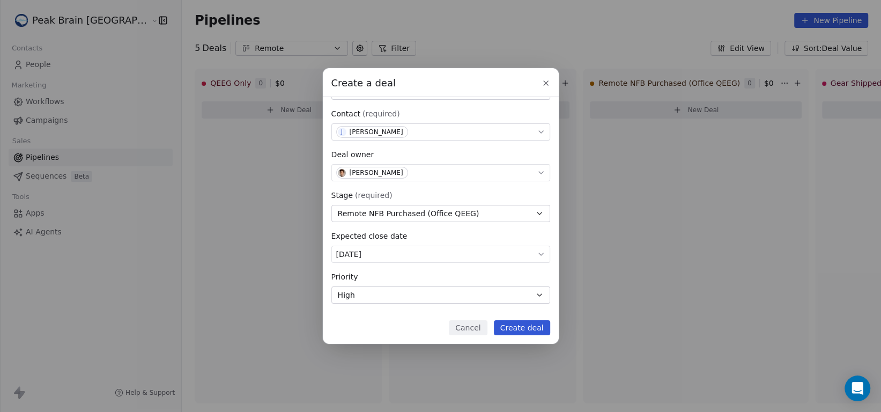
click at [525, 327] on button "Create deal" at bounding box center [522, 327] width 56 height 15
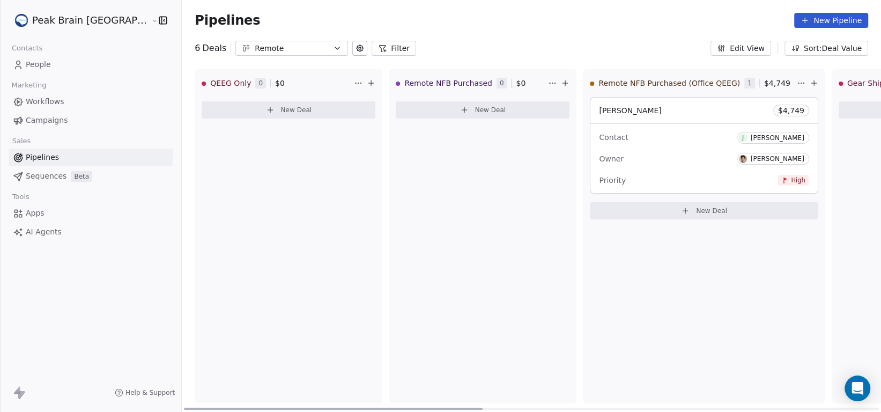
click at [639, 155] on div "Owner [PERSON_NAME]" at bounding box center [704, 158] width 210 height 17
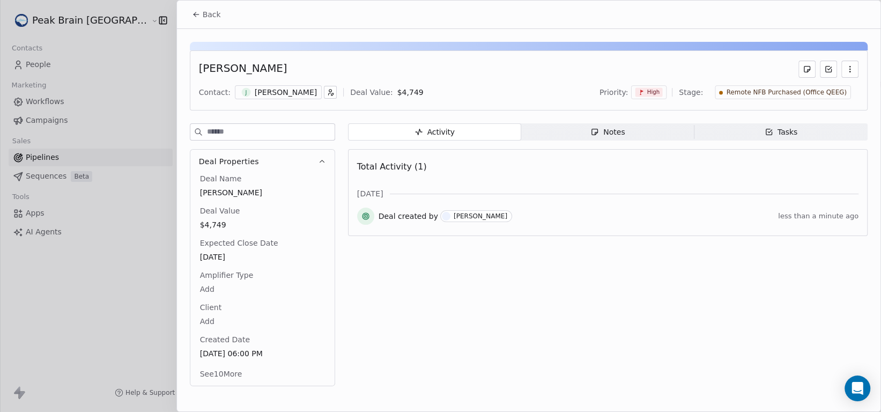
click at [620, 138] on span "Notes Notes" at bounding box center [607, 131] width 173 height 17
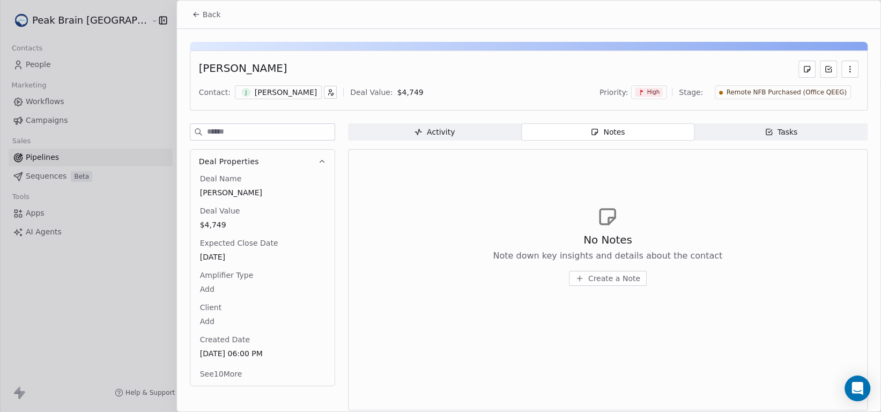
click at [198, 15] on icon at bounding box center [196, 14] width 9 height 9
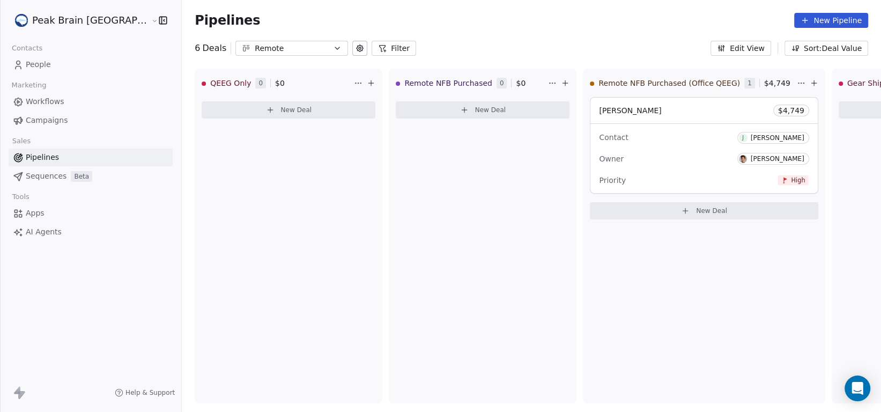
click at [40, 62] on span "People" at bounding box center [38, 64] width 25 height 11
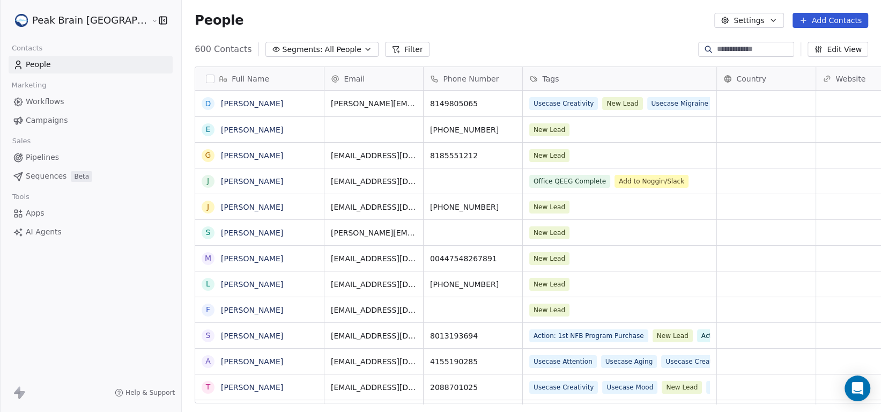
scroll to position [354, 727]
click at [231, 180] on link "[PERSON_NAME]" at bounding box center [252, 181] width 62 height 9
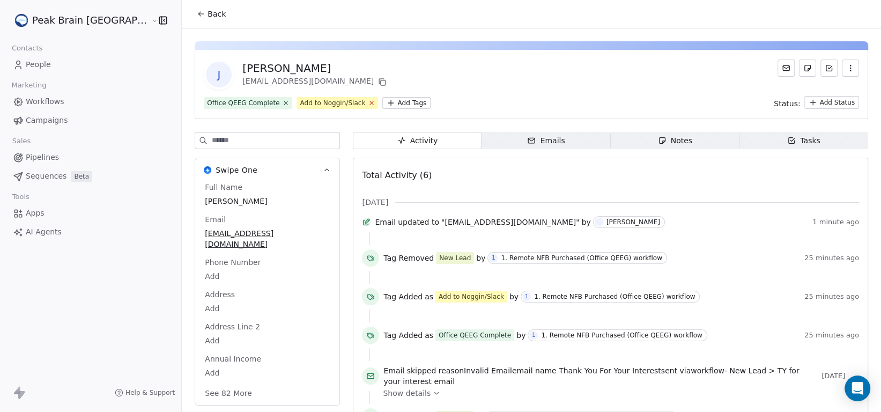
click at [368, 101] on icon at bounding box center [371, 102] width 7 height 7
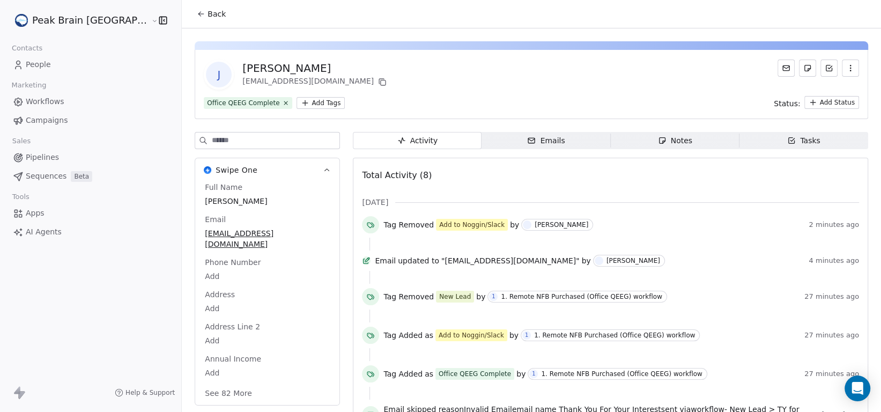
click at [49, 159] on span "Pipelines" at bounding box center [42, 157] width 33 height 11
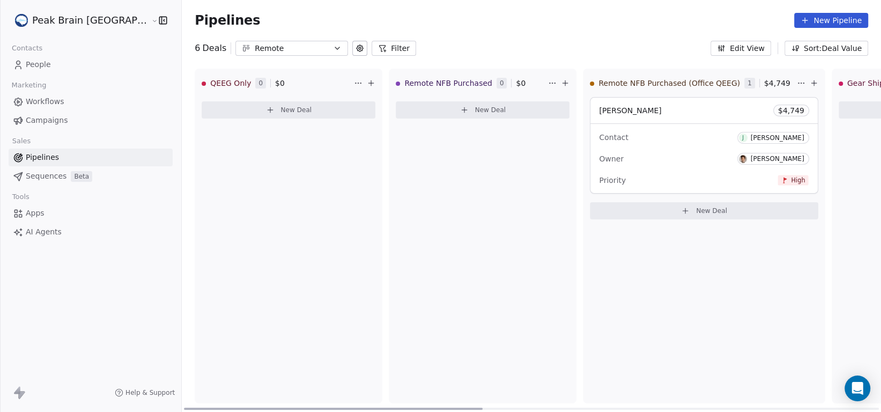
click at [658, 159] on div "Owner [PERSON_NAME]" at bounding box center [704, 158] width 210 height 17
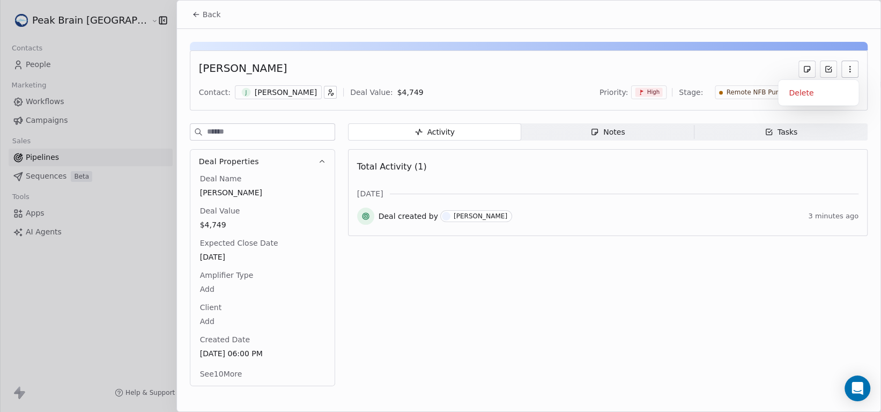
click at [848, 70] on icon "button" at bounding box center [849, 69] width 9 height 9
click at [406, 323] on div "Activity Activity Notes Notes Tasks Tasks Total Activity (1) [DATE] Deal create…" at bounding box center [607, 257] width 519 height 269
click at [221, 375] on button "See 10 More" at bounding box center [221, 373] width 55 height 19
click at [213, 16] on span "Back" at bounding box center [212, 14] width 18 height 11
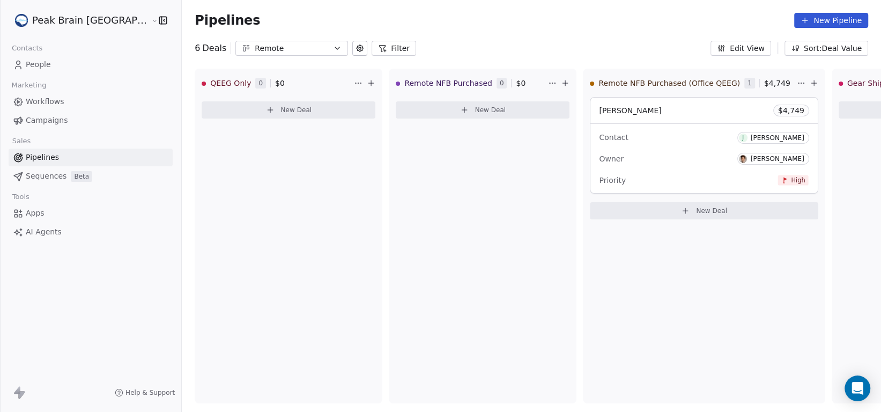
click at [48, 59] on span "People" at bounding box center [38, 64] width 25 height 11
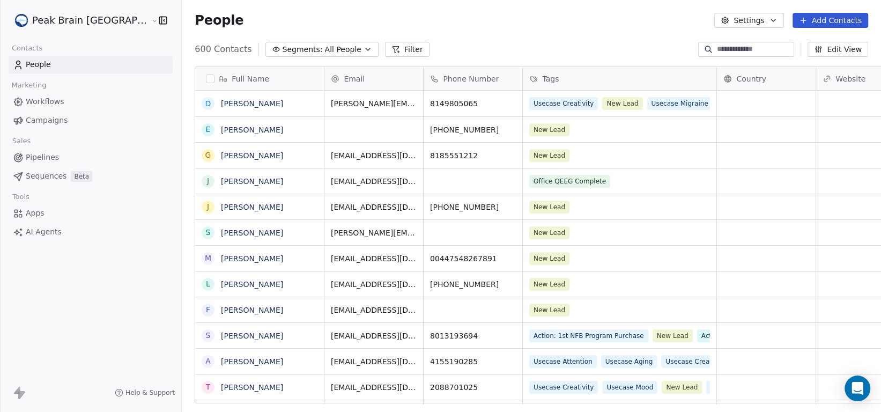
scroll to position [354, 727]
click at [228, 178] on link "[PERSON_NAME]" at bounding box center [252, 181] width 62 height 9
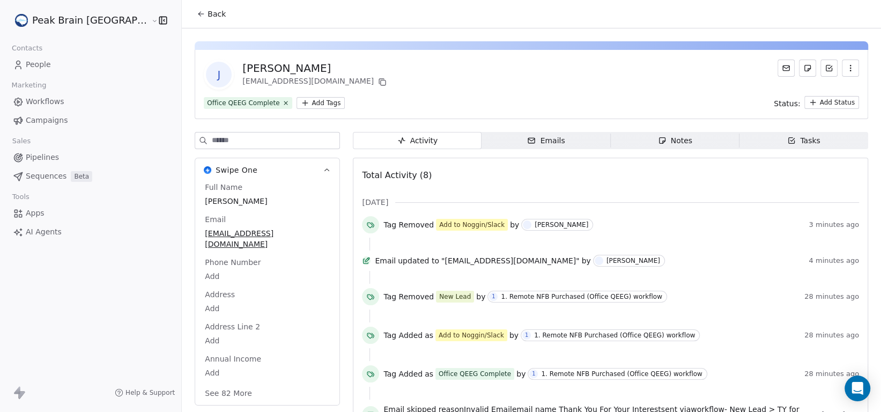
scroll to position [109, 0]
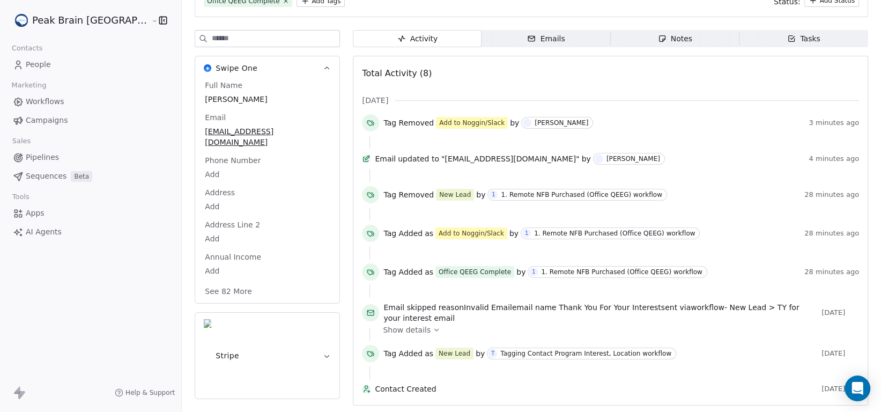
click at [323, 352] on icon "button" at bounding box center [327, 356] width 8 height 8
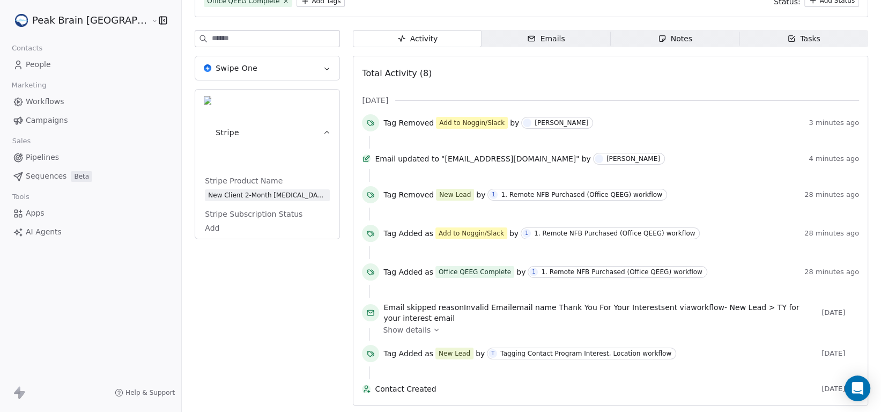
scroll to position [56, 0]
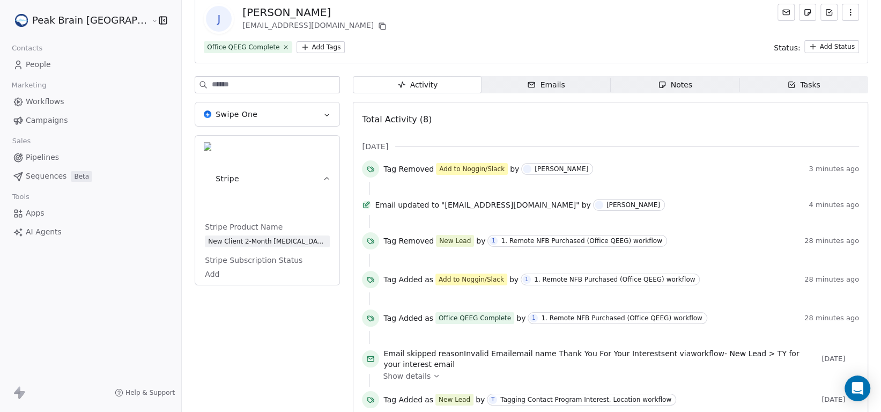
click at [175, 211] on body "Peak Brain [GEOGRAPHIC_DATA] Contacts People Marketing Workflows Campaigns Sale…" at bounding box center [440, 206] width 881 height 412
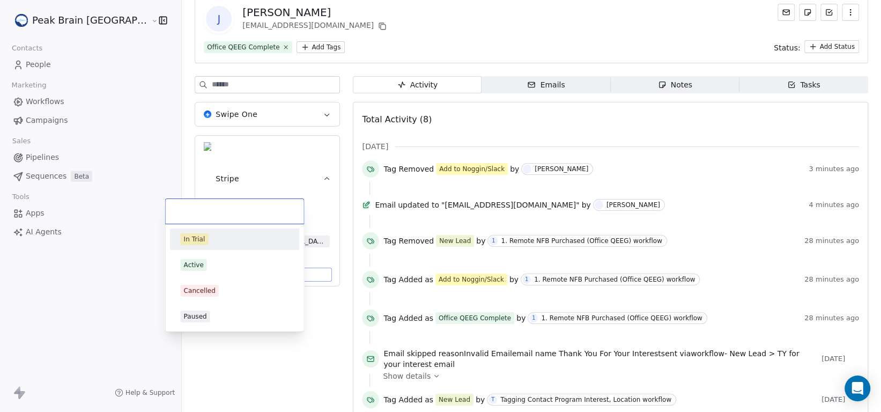
scroll to position [63, 0]
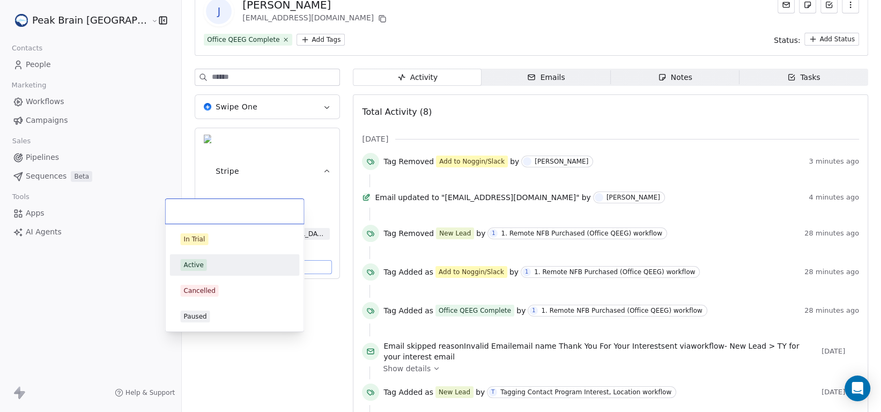
click at [212, 268] on div "Active" at bounding box center [235, 265] width 108 height 12
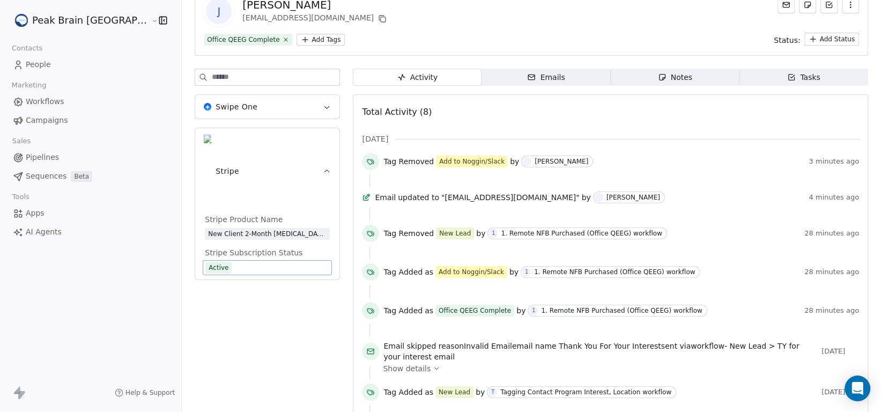
click at [212, 267] on div "Swipe One Stripe Stripe Product Name New Client 2-Month [MEDICAL_DATA] Program,…" at bounding box center [267, 260] width 145 height 382
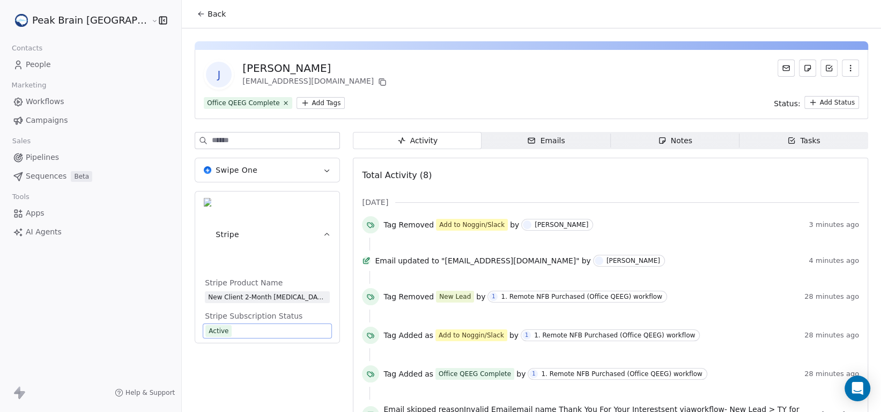
click at [323, 166] on icon "button" at bounding box center [327, 170] width 8 height 8
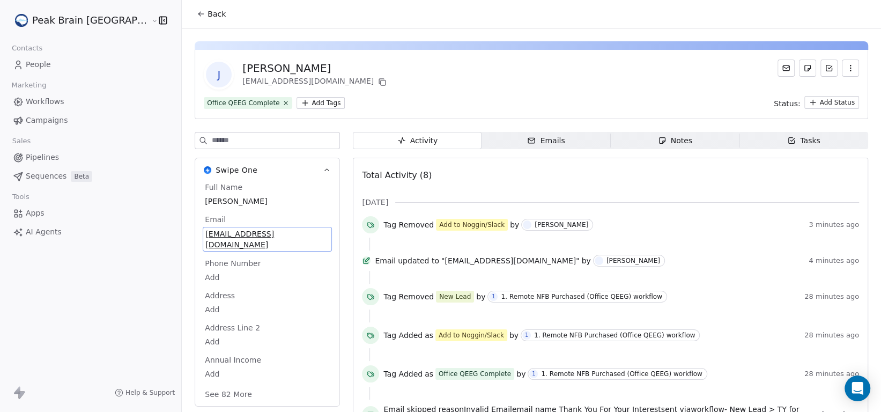
click at [310, 208] on div "Swipe One Full Name [PERSON_NAME] Email [EMAIL_ADDRESS][DOMAIN_NAME] Phone Numb…" at bounding box center [531, 323] width 673 height 382
click at [47, 154] on span "Pipelines" at bounding box center [42, 157] width 33 height 11
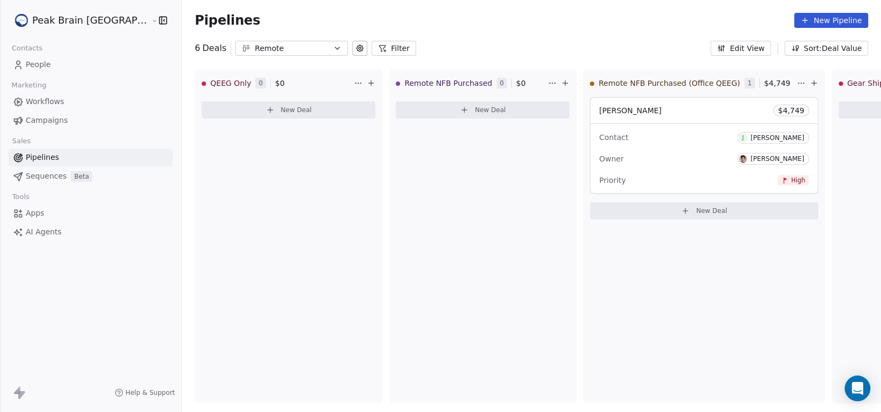
click at [41, 64] on span "People" at bounding box center [38, 64] width 25 height 11
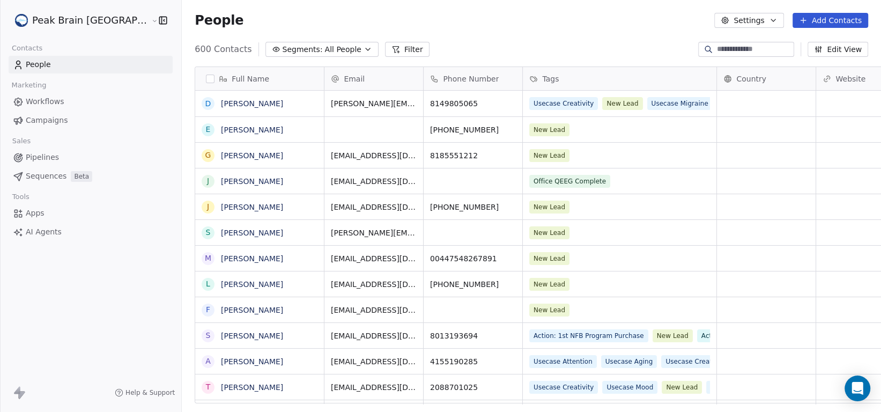
scroll to position [354, 727]
click at [224, 177] on link "[PERSON_NAME]" at bounding box center [252, 181] width 62 height 9
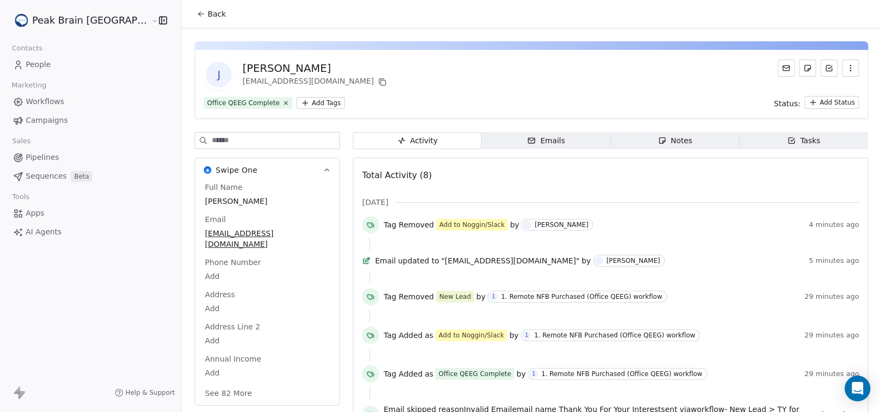
click at [222, 177] on button "Swipe One" at bounding box center [267, 170] width 144 height 24
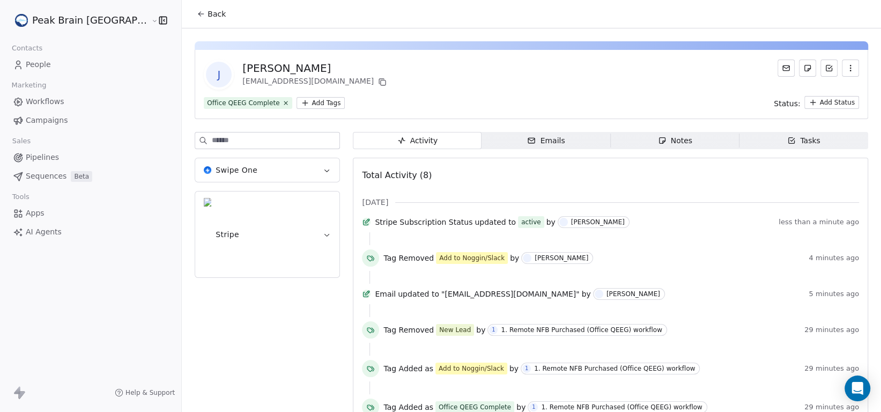
click at [527, 142] on div "Emails" at bounding box center [546, 140] width 38 height 11
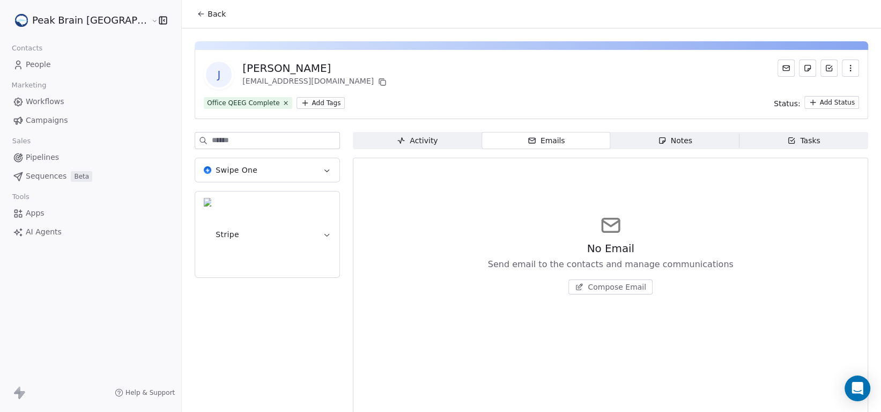
click at [598, 287] on span "Compose Email" at bounding box center [616, 286] width 58 height 11
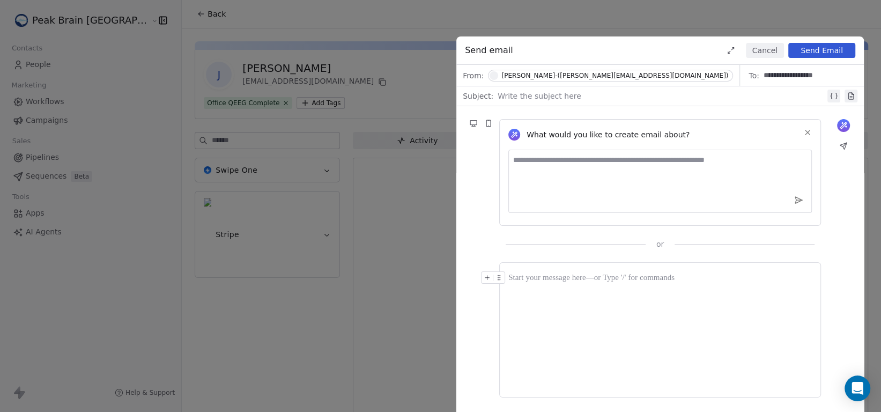
click at [832, 94] on icon at bounding box center [833, 96] width 9 height 9
click at [555, 99] on icon at bounding box center [559, 97] width 8 height 8
click at [540, 284] on div at bounding box center [659, 277] width 303 height 13
click at [761, 48] on button "Cancel" at bounding box center [765, 50] width 38 height 15
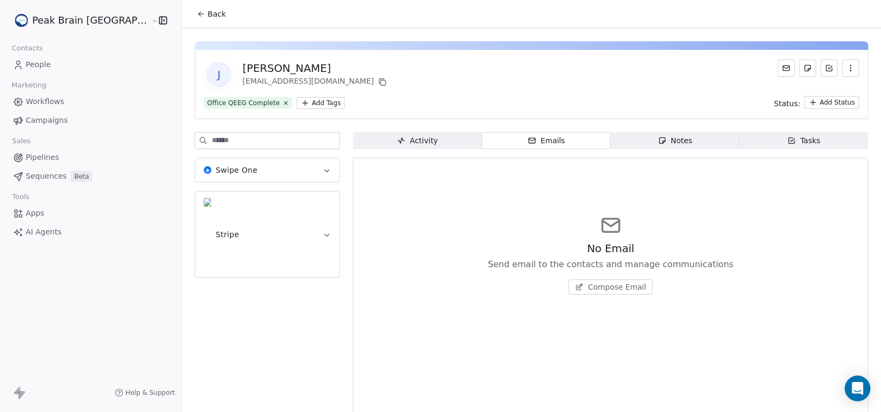
click at [787, 136] on div "Tasks" at bounding box center [803, 140] width 33 height 11
click at [711, 138] on span "Notes Notes" at bounding box center [675, 140] width 129 height 17
click at [566, 139] on span "Emails Emails" at bounding box center [545, 140] width 129 height 17
